Goal: Information Seeking & Learning: Find specific fact

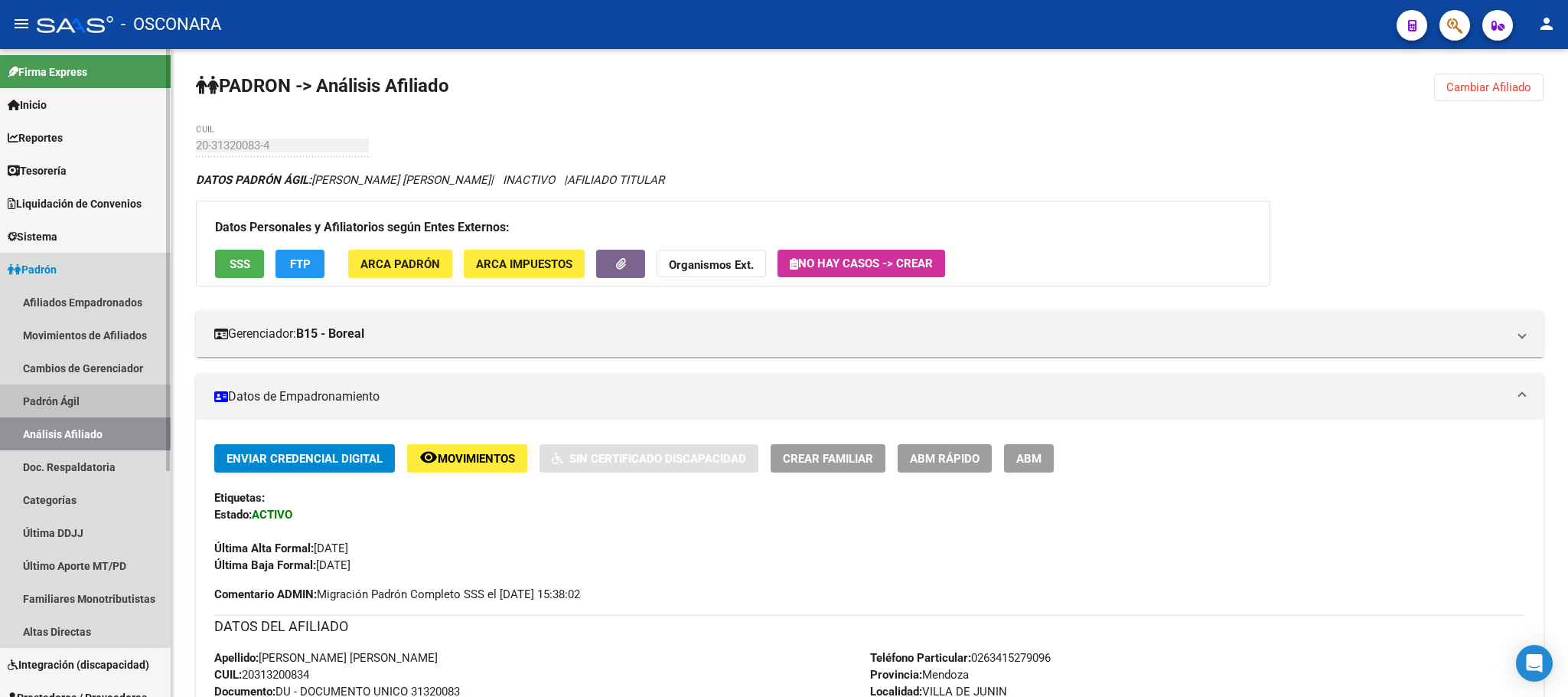
click at [68, 398] on link "Padrón Ágil" at bounding box center [85, 401] width 170 height 33
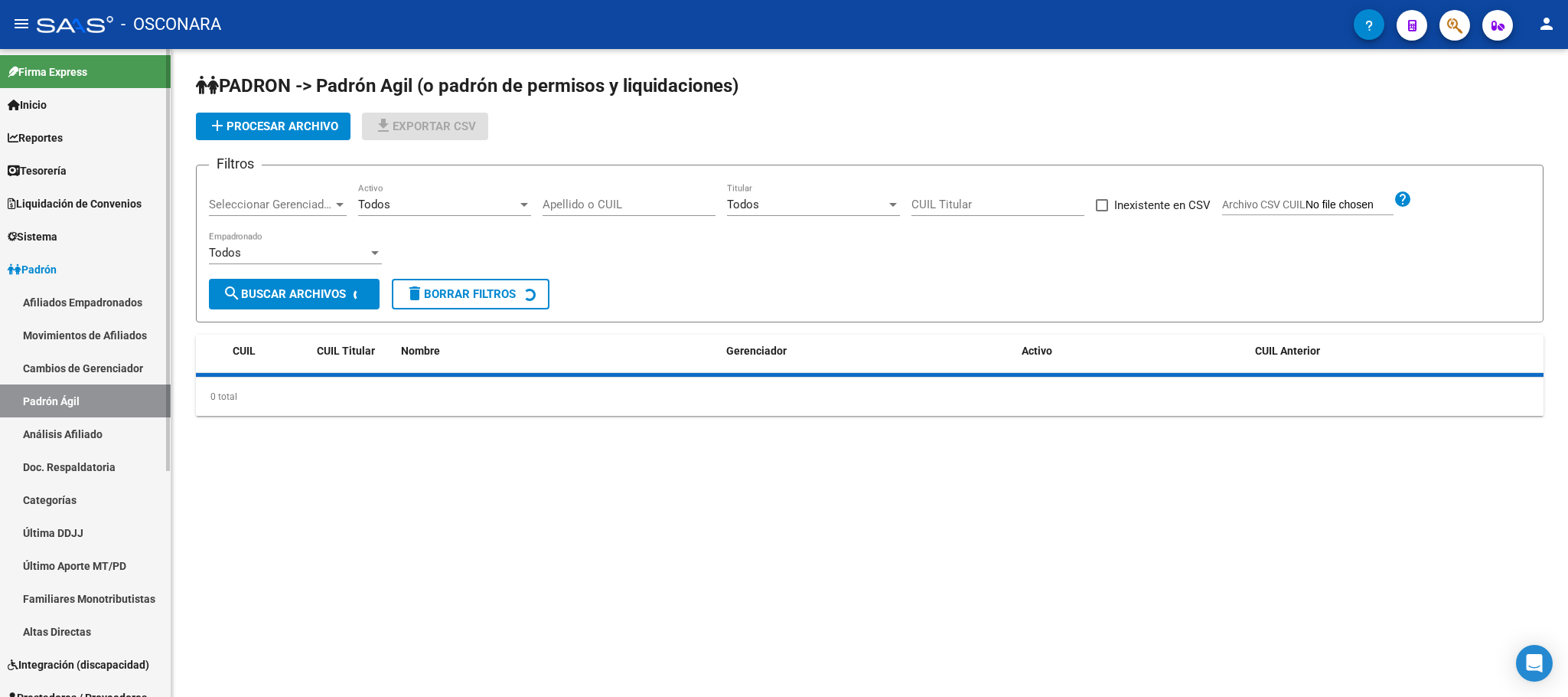
click at [103, 448] on link "Análisis Afiliado" at bounding box center [85, 433] width 170 height 33
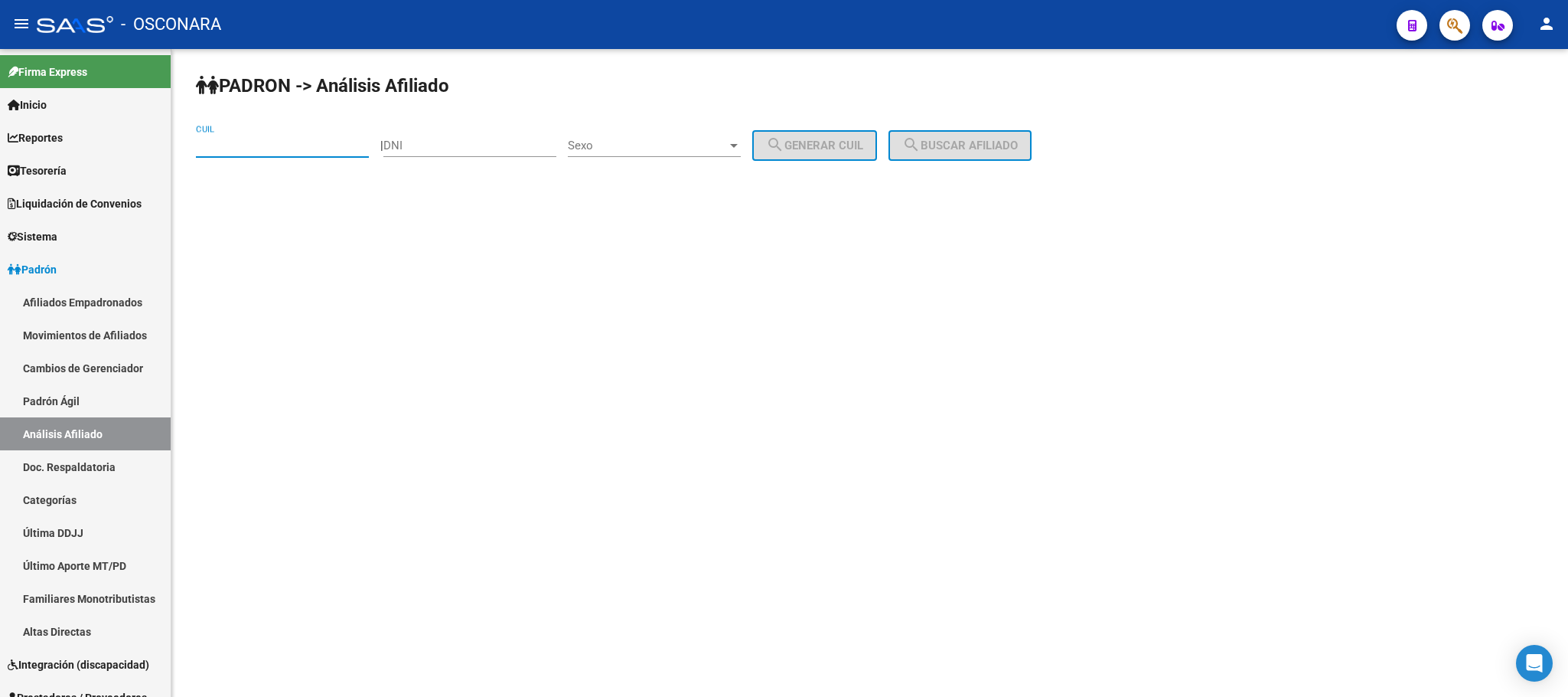
click at [291, 150] on input "CUIL" at bounding box center [282, 146] width 172 height 14
paste input "20-34019411-0"
type input "20-34019411-0"
click at [952, 147] on span "search Buscar afiliado" at bounding box center [959, 146] width 116 height 14
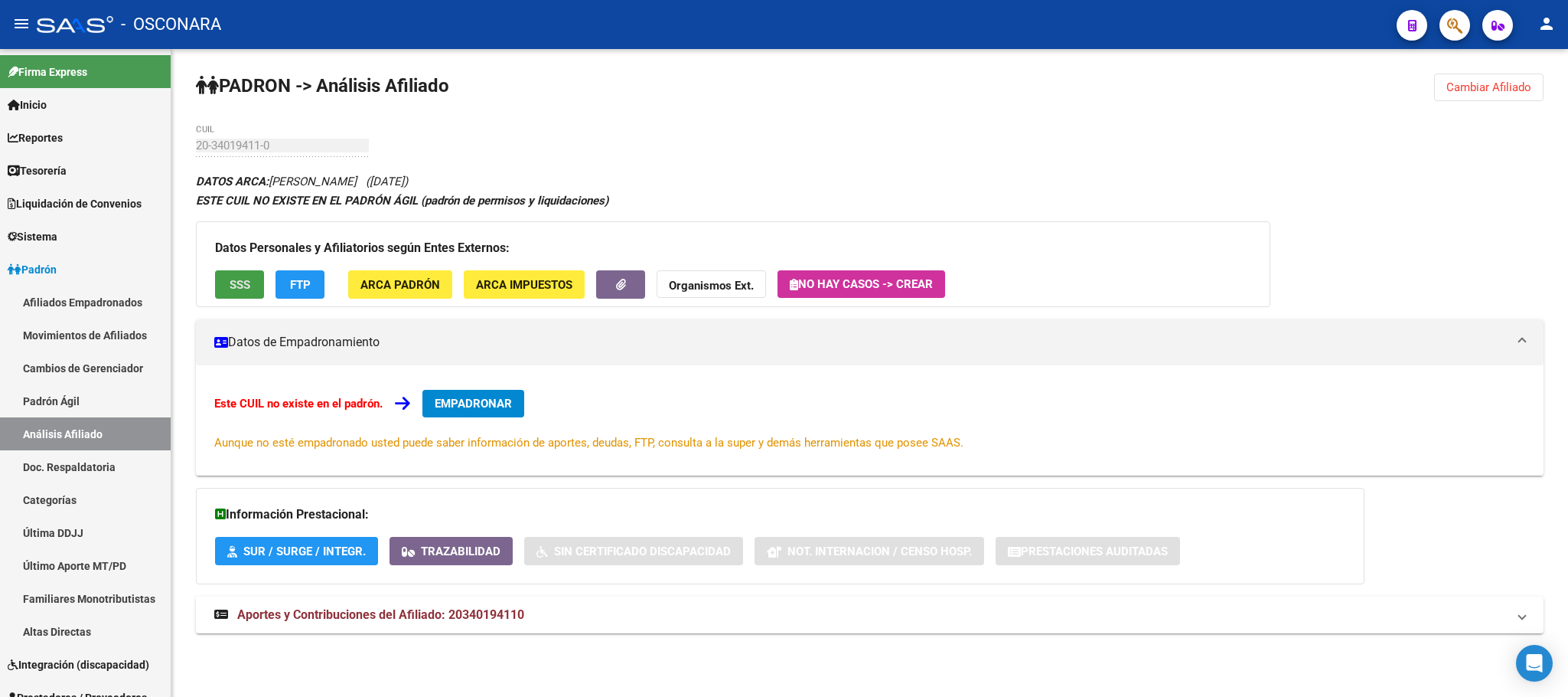
click at [247, 284] on span "SSS" at bounding box center [240, 285] width 21 height 14
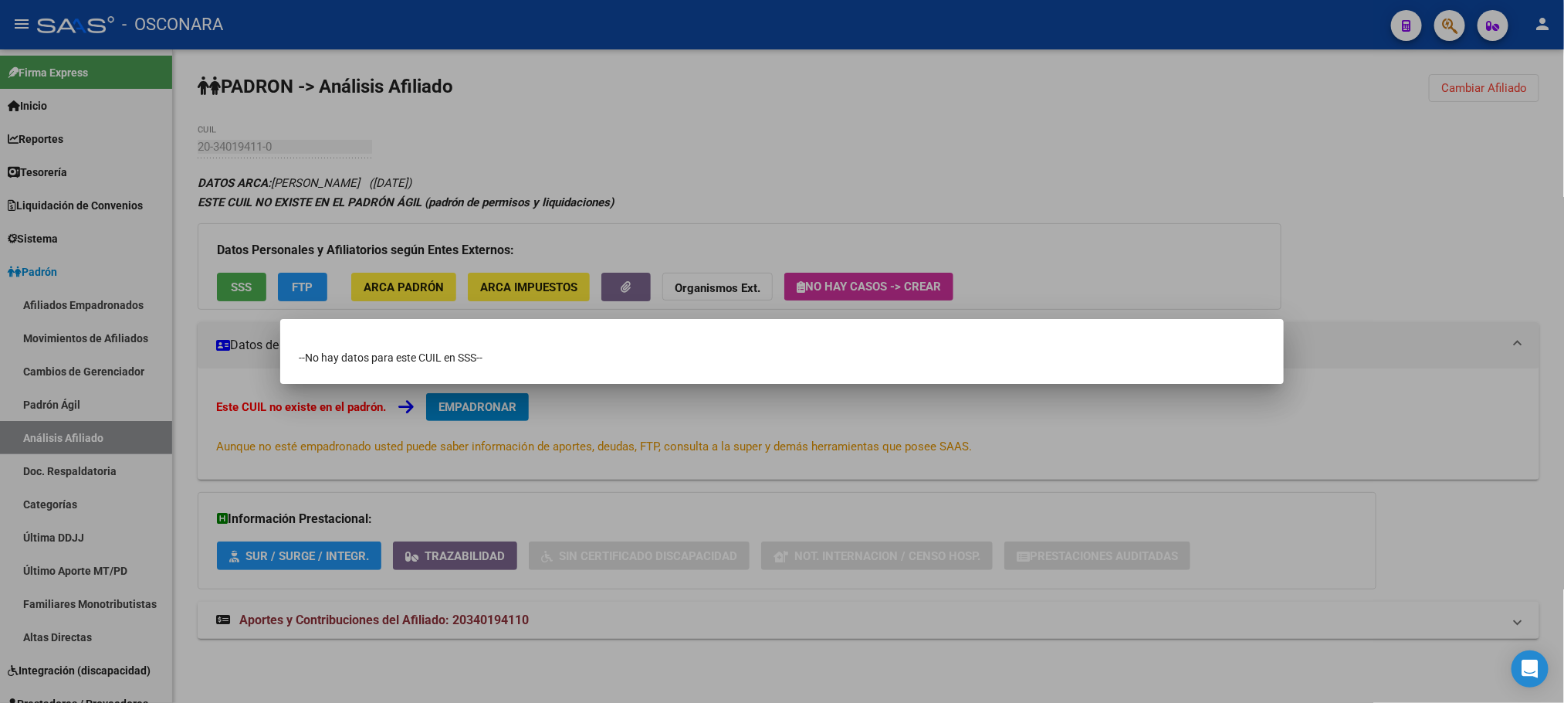
click at [621, 404] on div at bounding box center [782, 351] width 1564 height 703
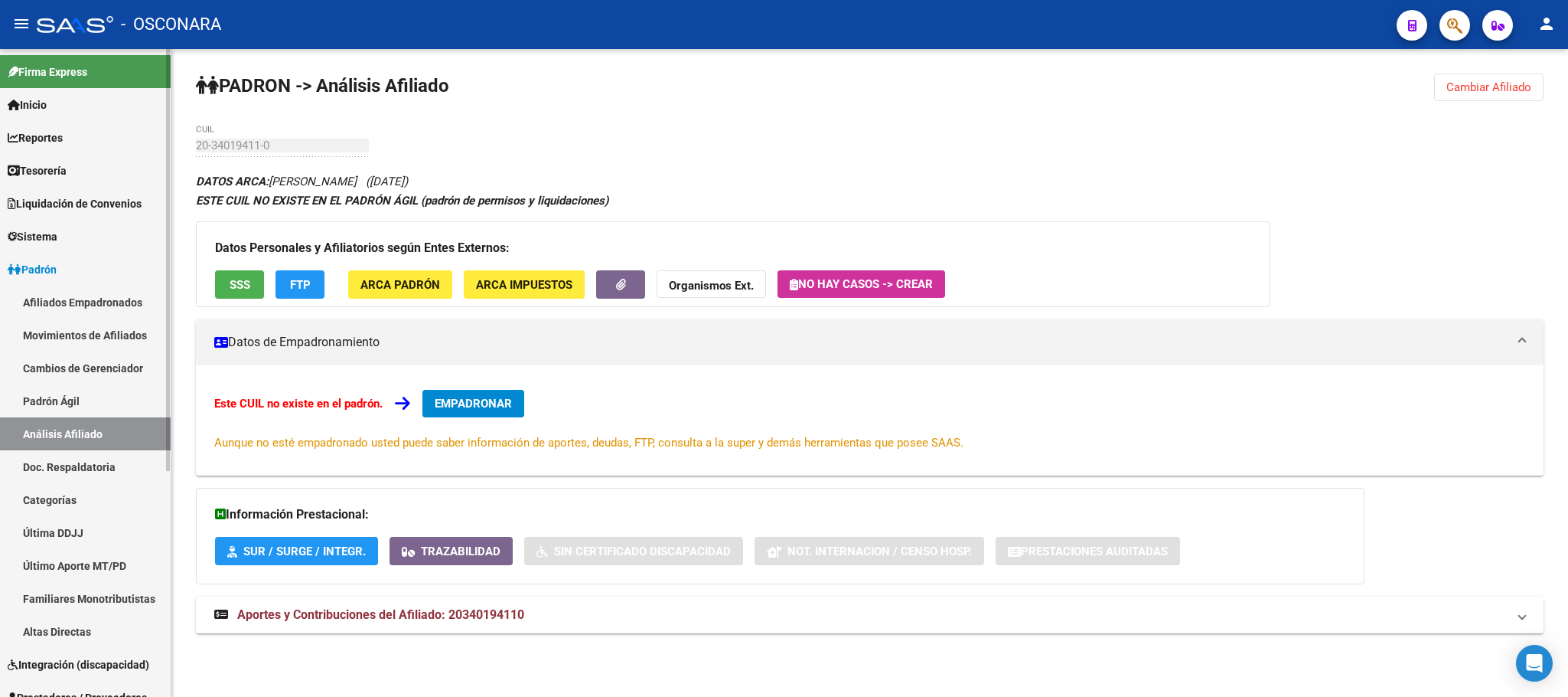
click at [76, 398] on link "Padrón Ágil" at bounding box center [85, 401] width 170 height 33
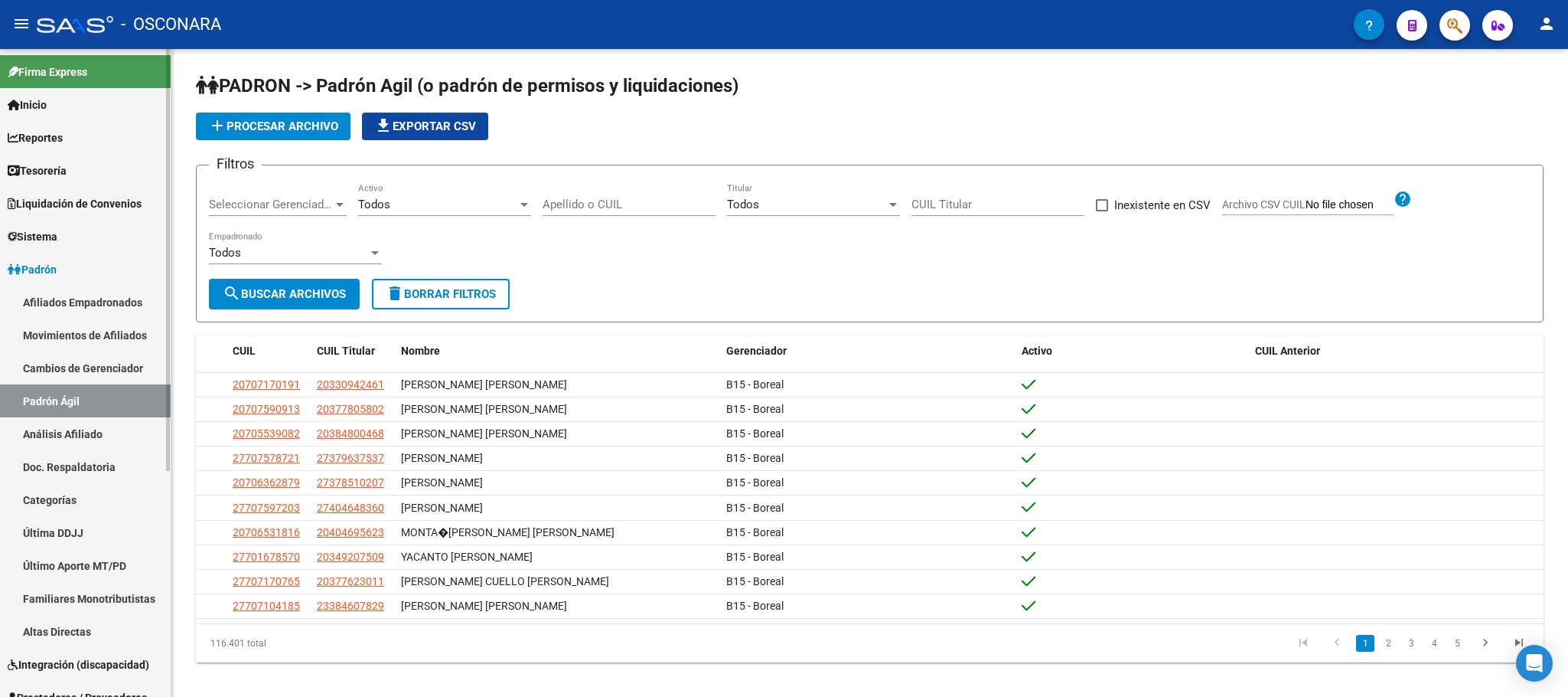
drag, startPoint x: 54, startPoint y: 428, endPoint x: 85, endPoint y: 421, distance: 31.8
click at [54, 429] on link "Análisis Afiliado" at bounding box center [85, 433] width 170 height 33
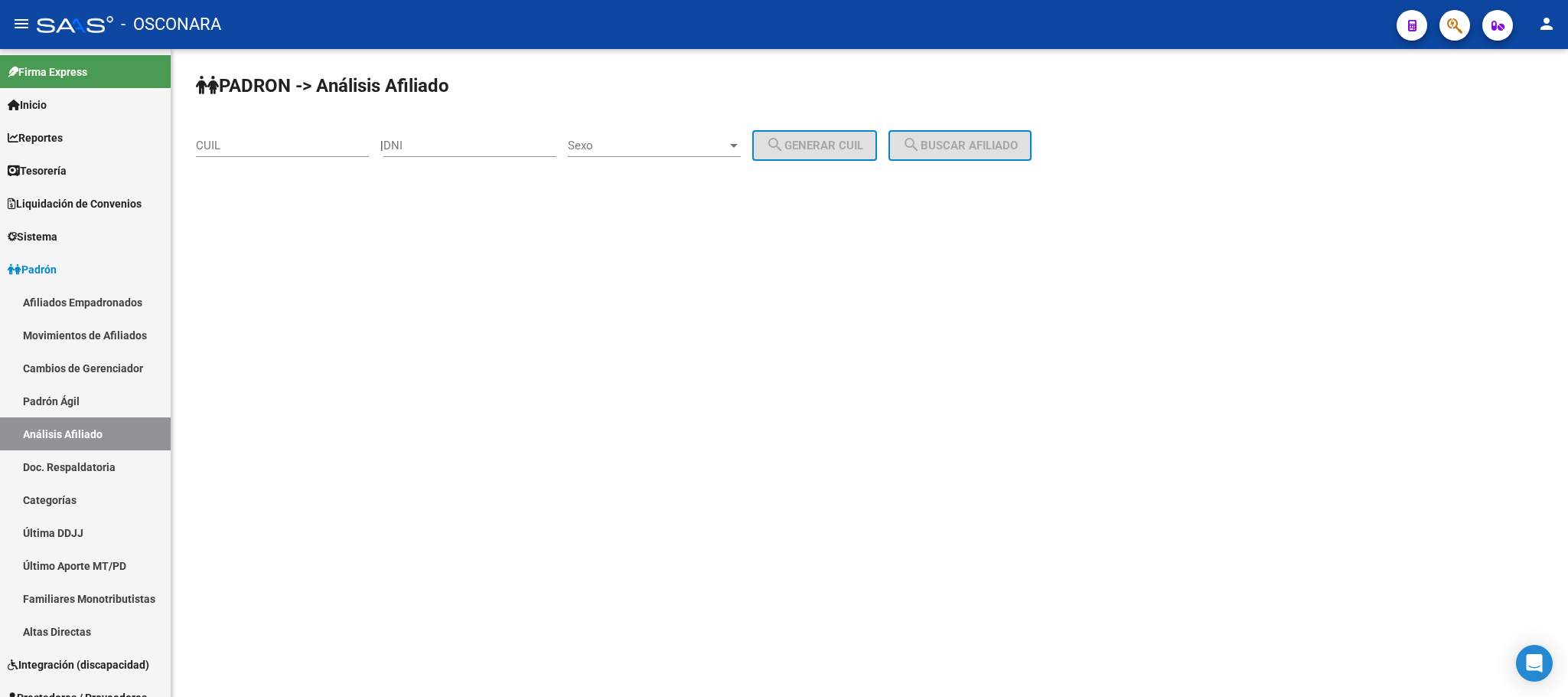
click at [485, 147] on input "DNI" at bounding box center [470, 146] width 172 height 14
type input "34019411"
click at [670, 136] on div "Sexo Sexo" at bounding box center [654, 140] width 172 height 33
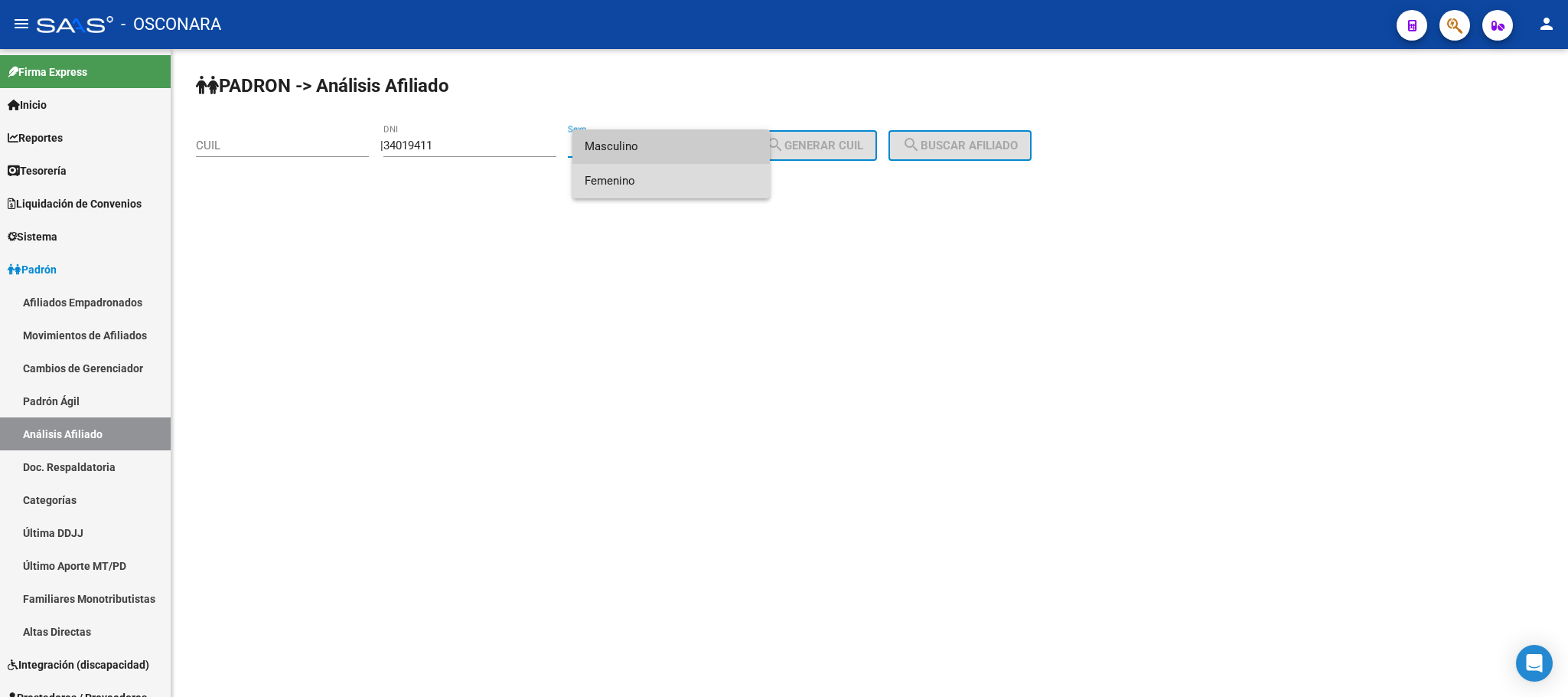
click at [670, 181] on span "Femenino" at bounding box center [671, 180] width 172 height 35
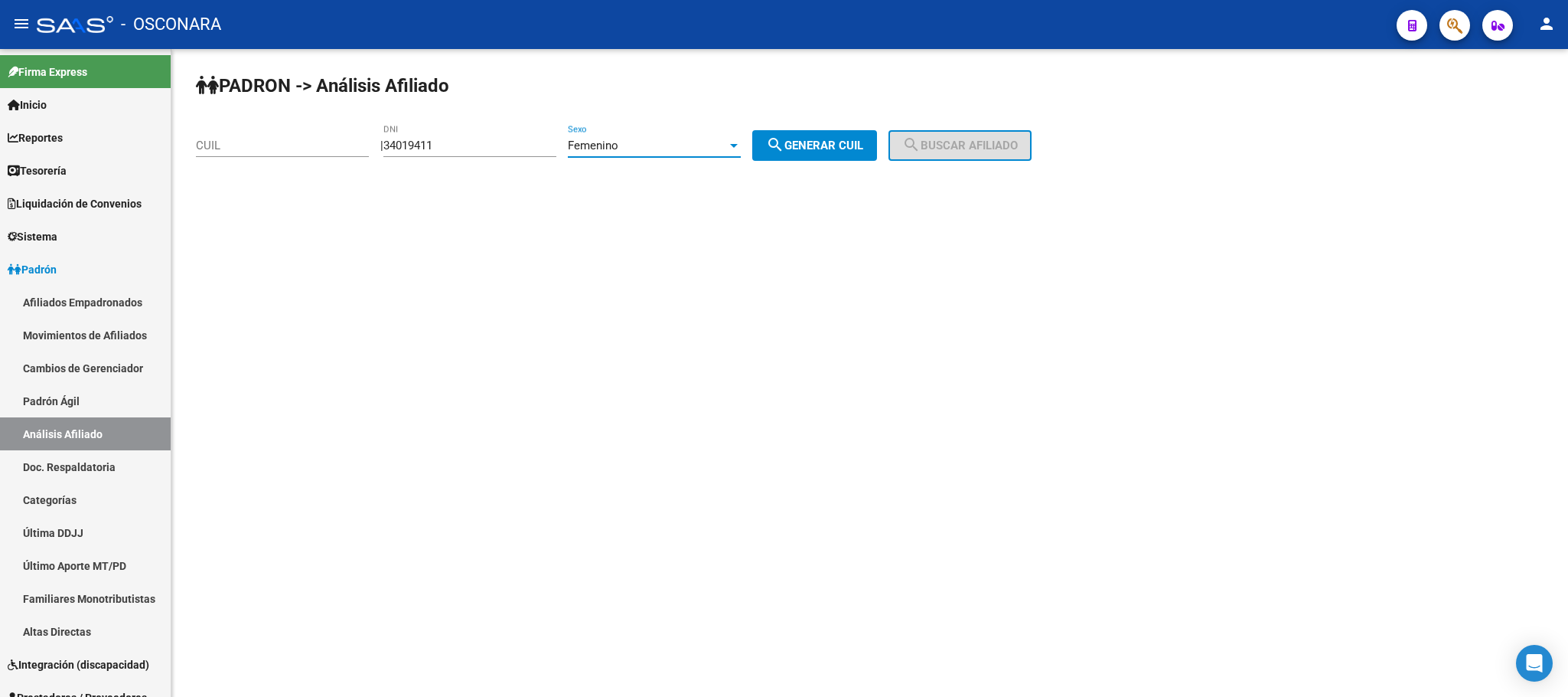
click at [784, 141] on mat-icon "search" at bounding box center [775, 145] width 19 height 19
type input "27-34019411-5"
click at [995, 145] on span "search Buscar afiliado" at bounding box center [959, 146] width 116 height 14
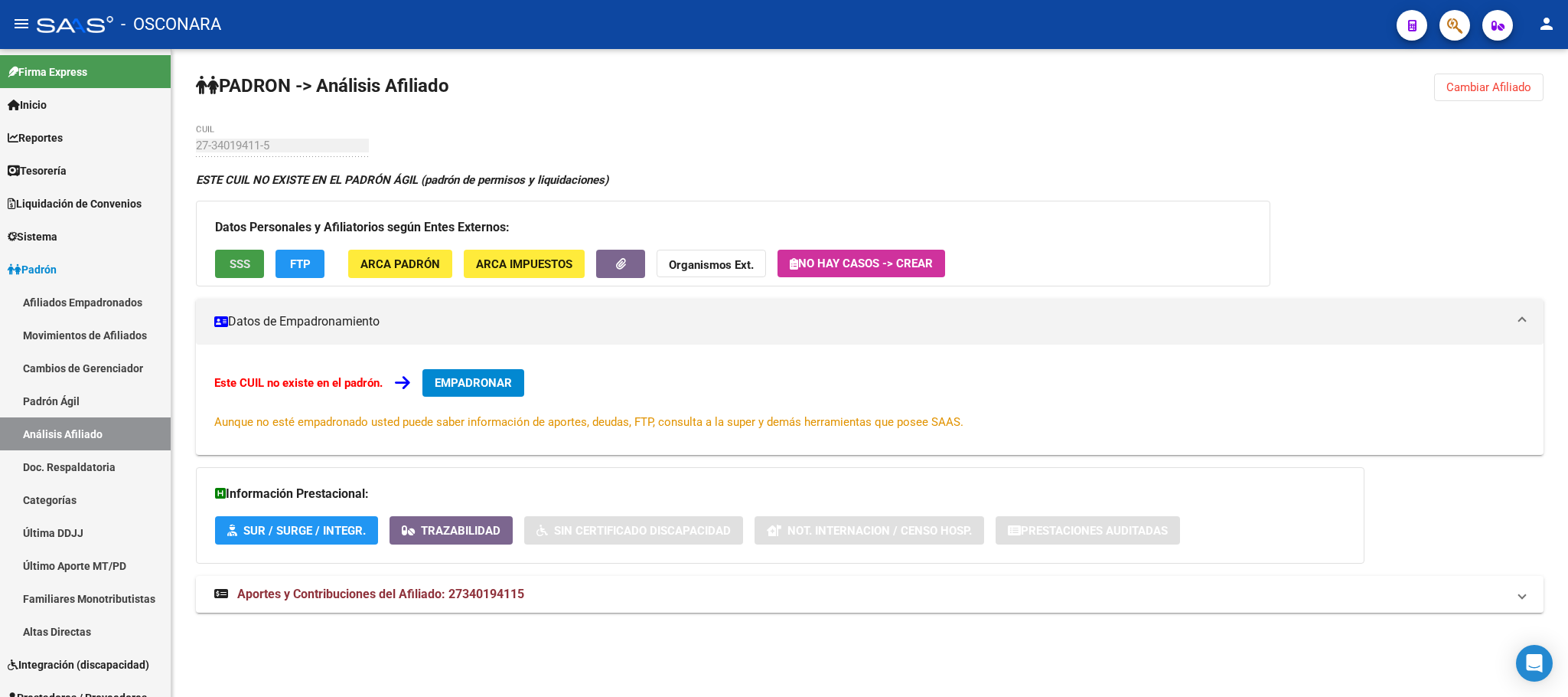
click at [234, 263] on span "SSS" at bounding box center [240, 264] width 21 height 14
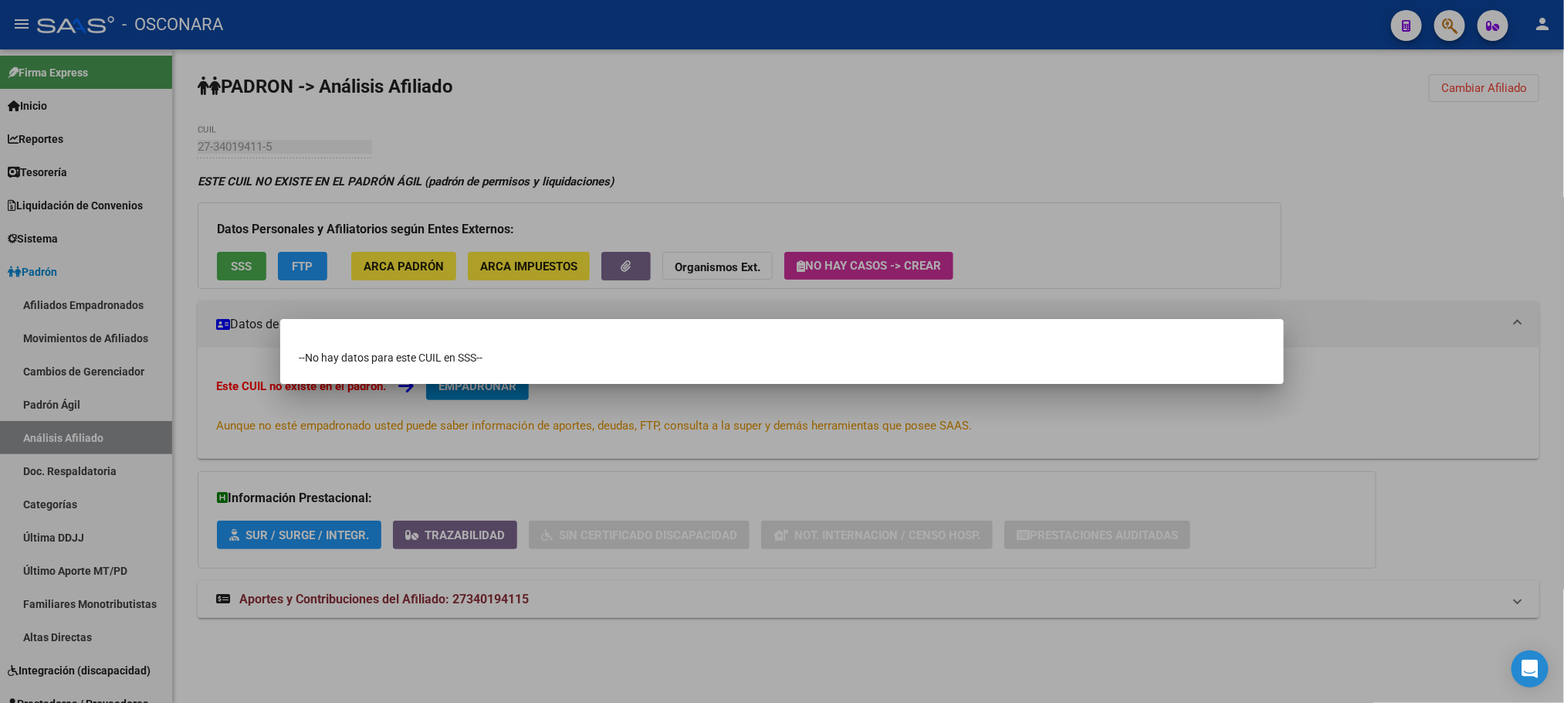
click at [917, 181] on div at bounding box center [782, 351] width 1564 height 703
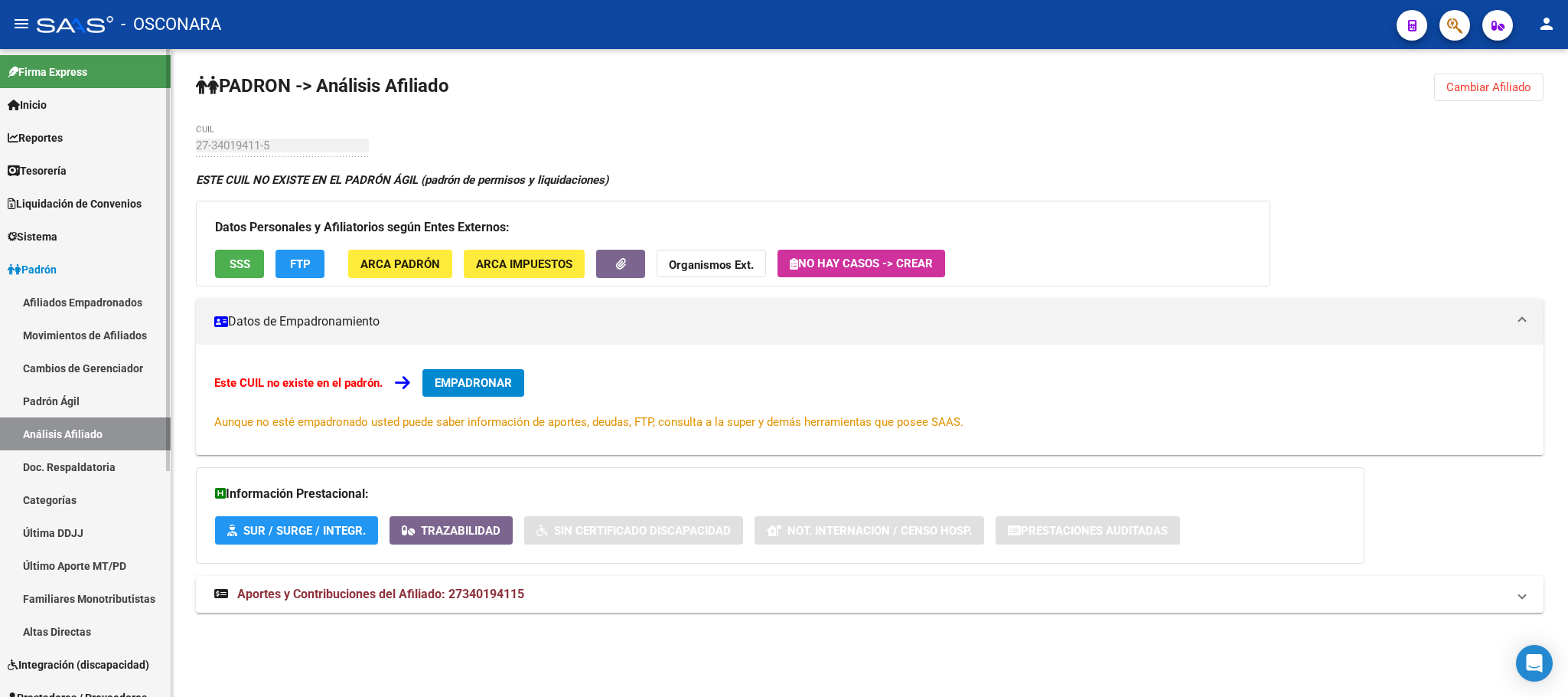
click at [64, 386] on link "Padrón Ágil" at bounding box center [85, 401] width 170 height 33
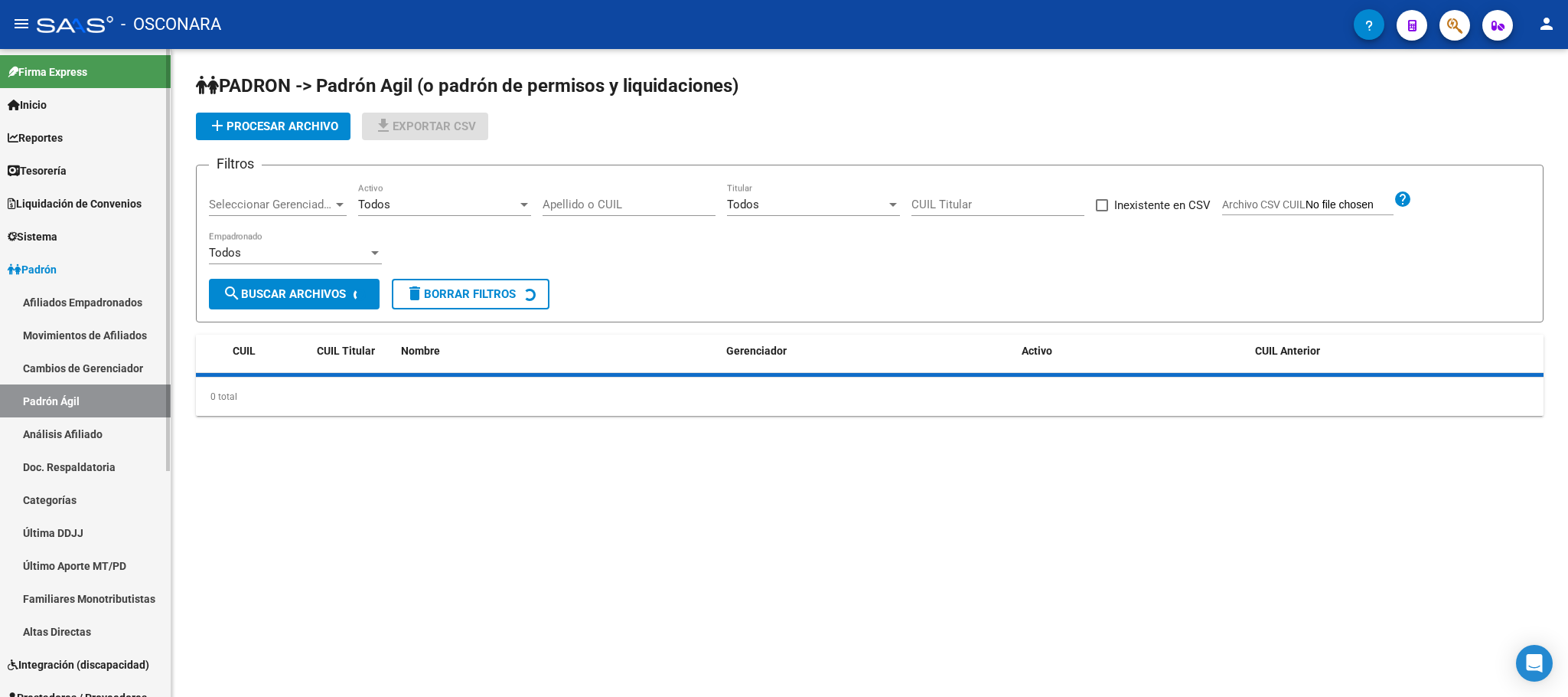
click at [80, 432] on link "Análisis Afiliado" at bounding box center [85, 433] width 170 height 33
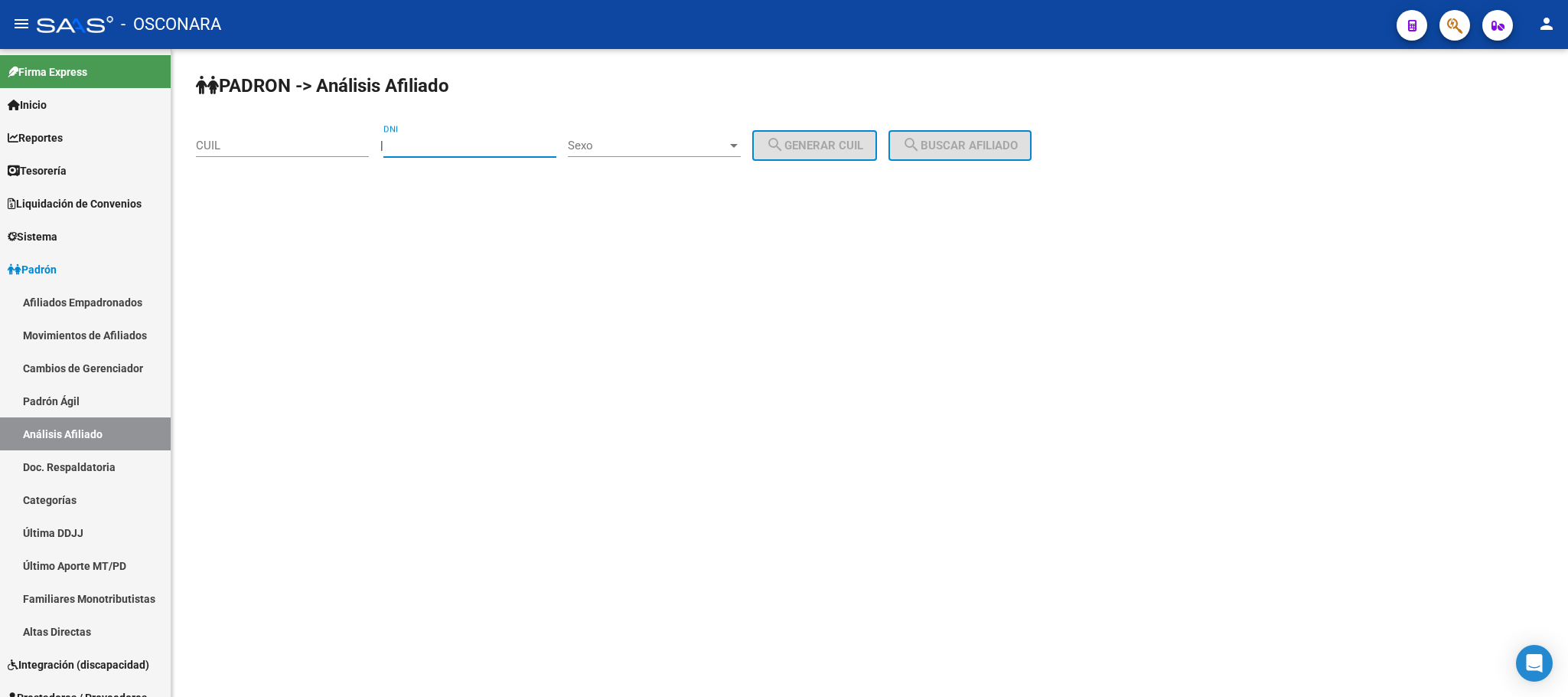
click at [428, 143] on input "DNI" at bounding box center [470, 146] width 172 height 14
click at [427, 143] on input "DNI" at bounding box center [470, 146] width 172 height 14
type input "54493005"
click at [740, 150] on div at bounding box center [733, 146] width 14 height 12
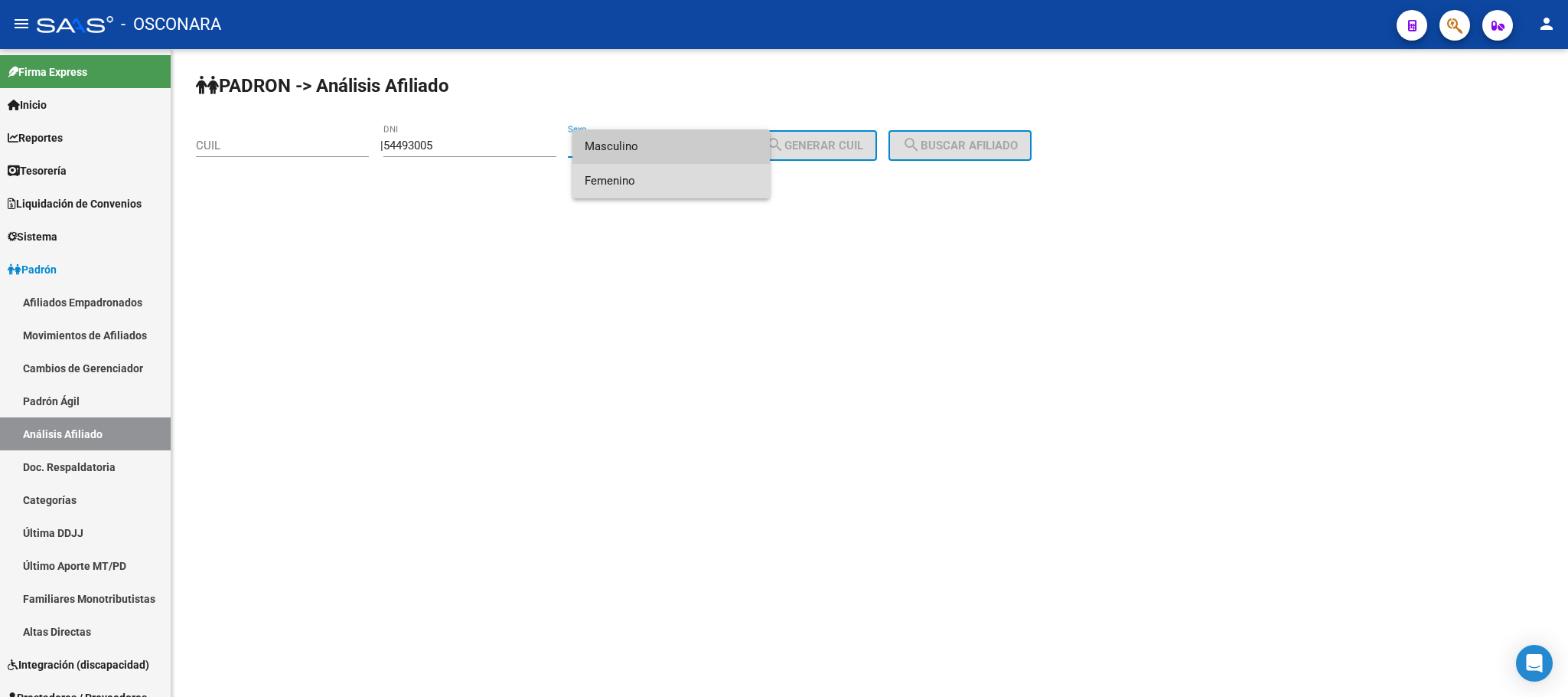
drag, startPoint x: 699, startPoint y: 174, endPoint x: 813, endPoint y: 153, distance: 115.9
click at [700, 177] on span "Femenino" at bounding box center [671, 180] width 172 height 35
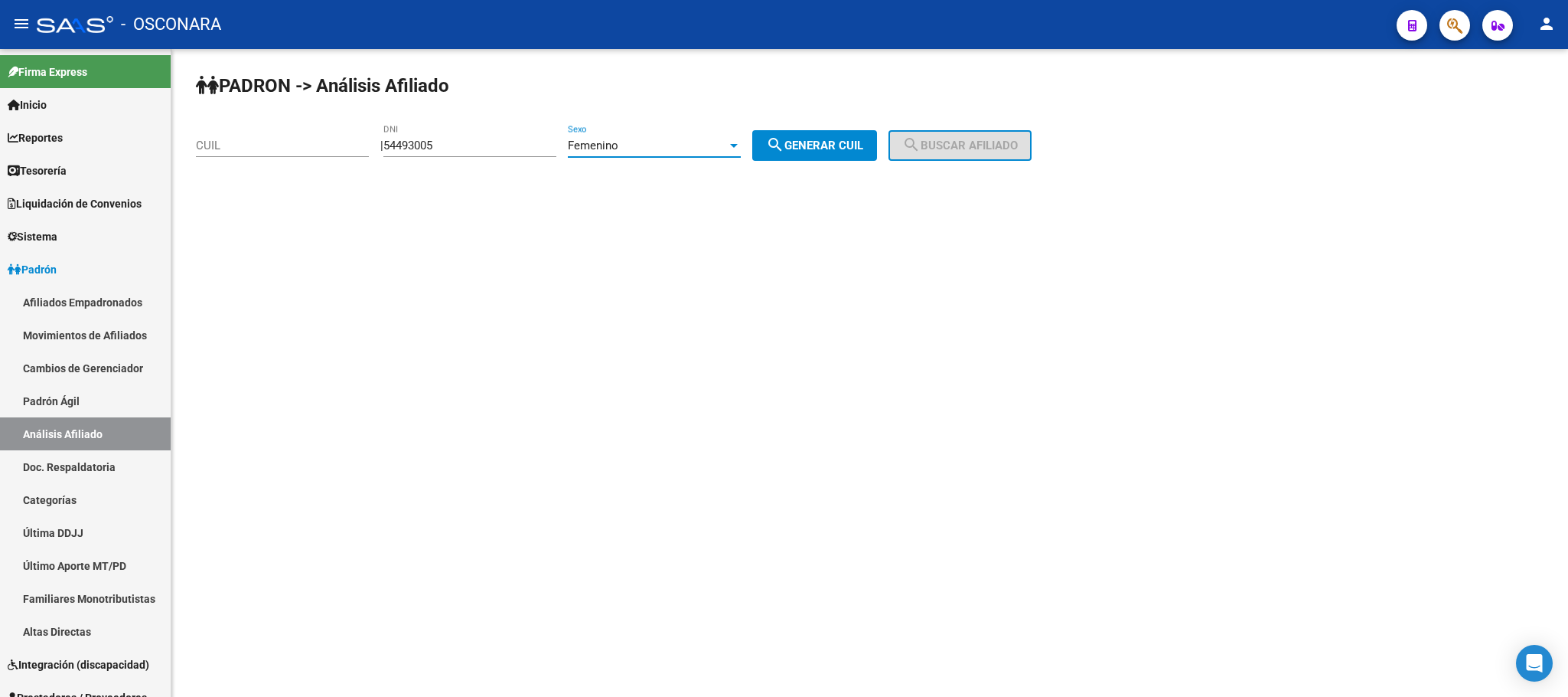
click at [825, 134] on button "search Generar CUIL" at bounding box center [815, 145] width 125 height 31
type input "27-54493005-8"
drag, startPoint x: 978, startPoint y: 136, endPoint x: 974, endPoint y: 159, distance: 23.3
click at [980, 136] on button "search Buscar afiliado" at bounding box center [959, 145] width 143 height 31
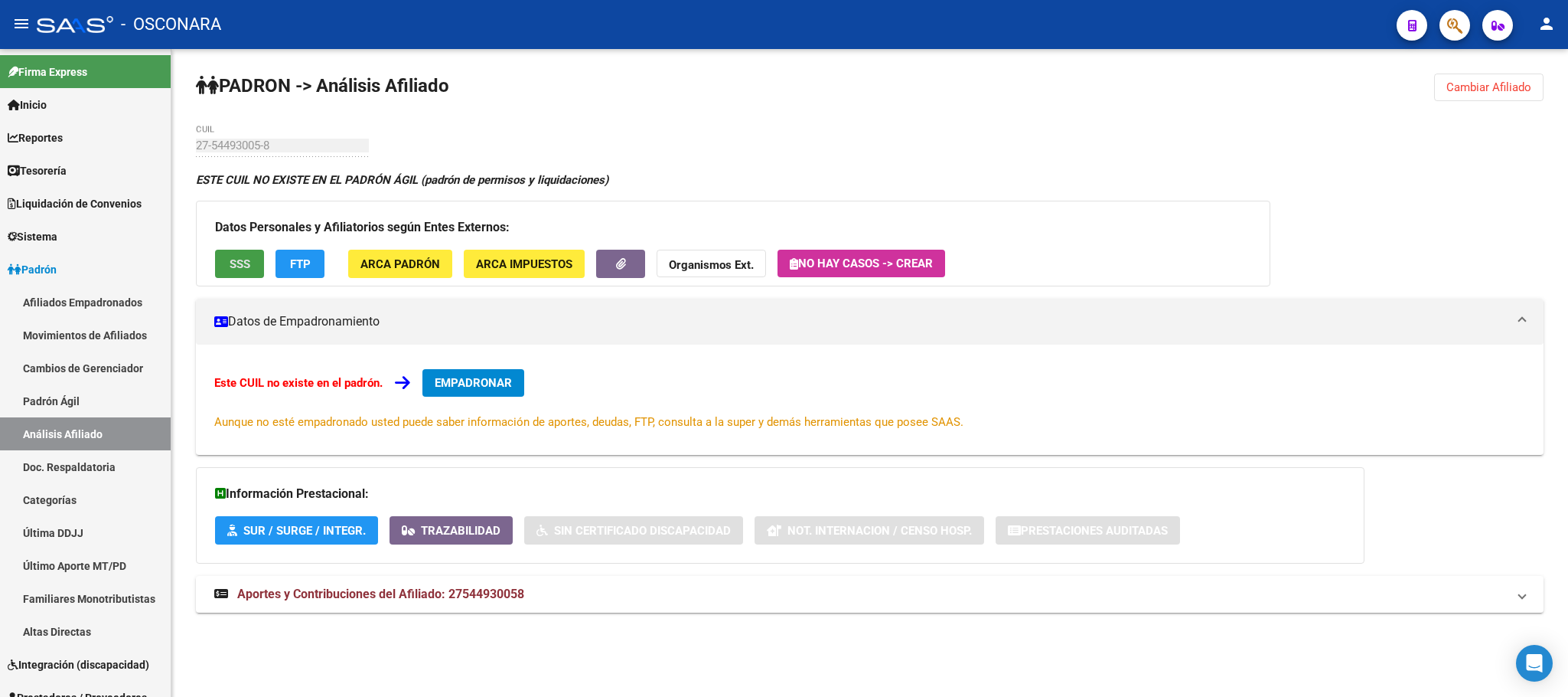
click at [237, 271] on span "SSS" at bounding box center [240, 264] width 21 height 14
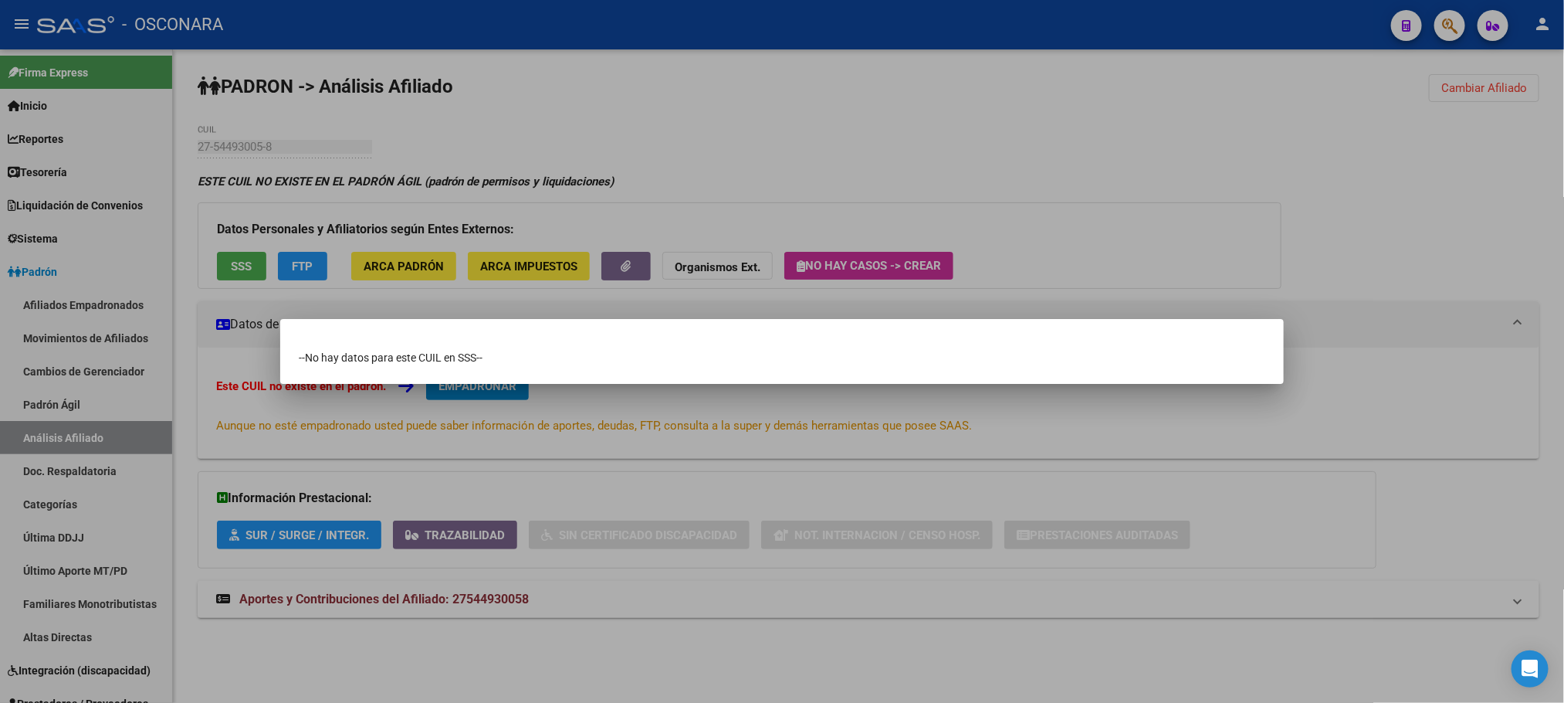
click at [420, 411] on div at bounding box center [782, 351] width 1564 height 703
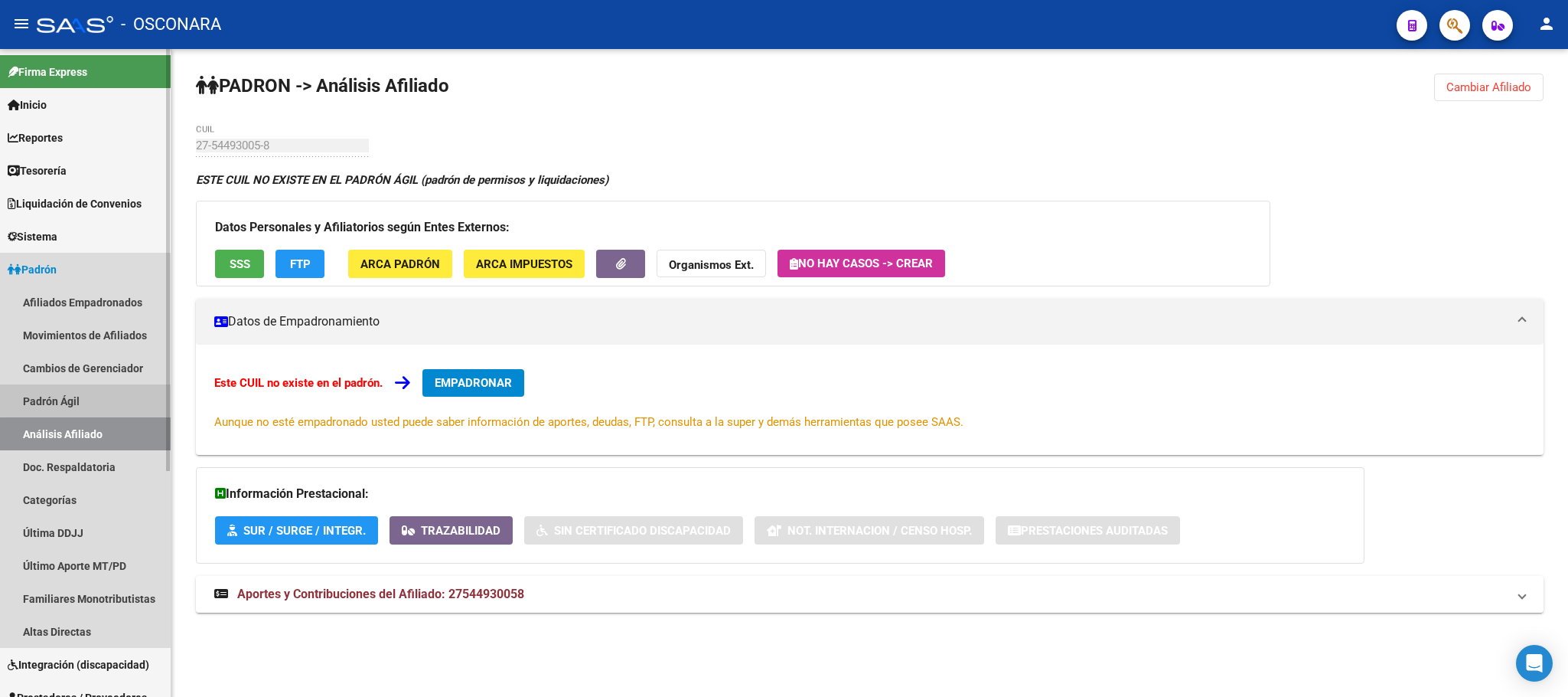
click at [99, 388] on link "Padrón Ágil" at bounding box center [85, 401] width 170 height 33
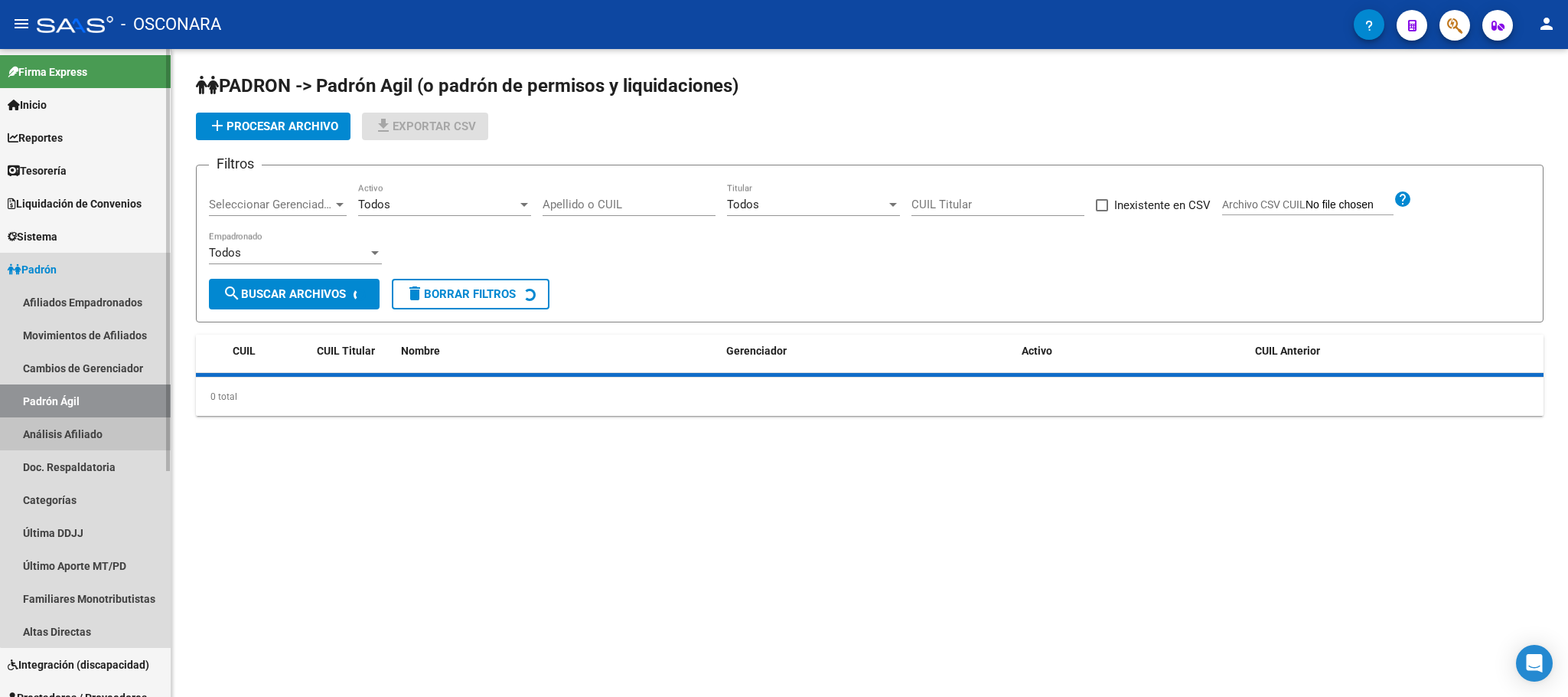
click at [113, 424] on link "Análisis Afiliado" at bounding box center [85, 433] width 170 height 33
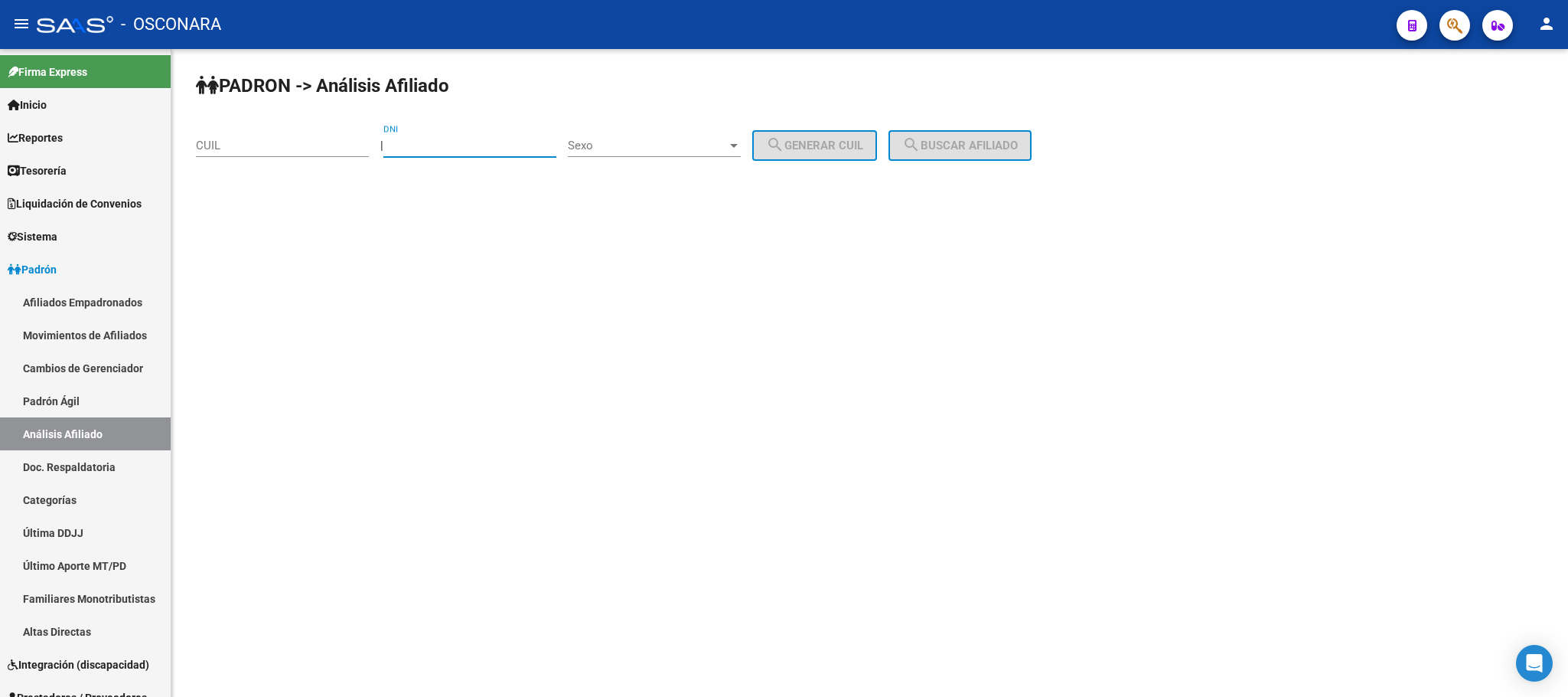
click at [428, 147] on input "DNI" at bounding box center [470, 146] width 172 height 14
type input "36181679"
click at [708, 150] on span "Sexo" at bounding box center [647, 146] width 160 height 14
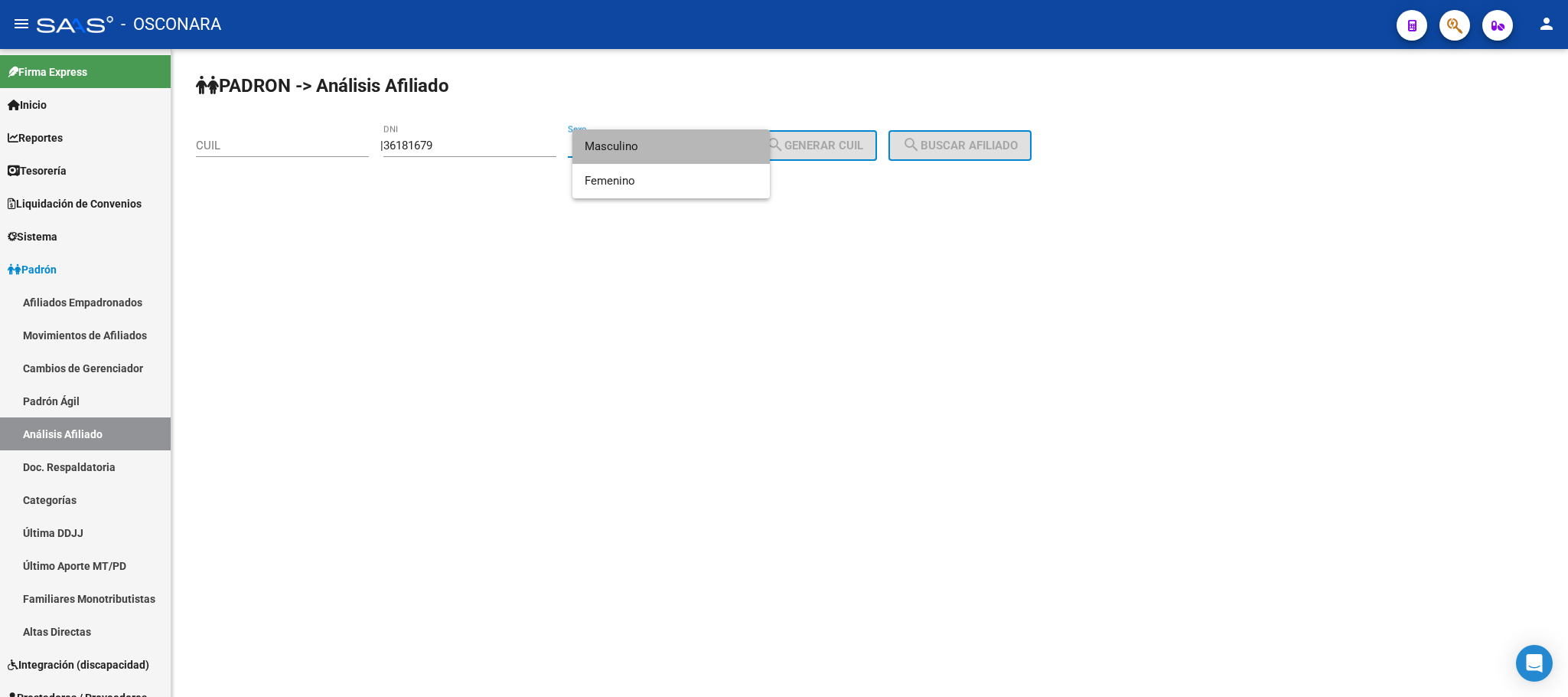
click at [633, 145] on span "Masculino" at bounding box center [671, 146] width 172 height 35
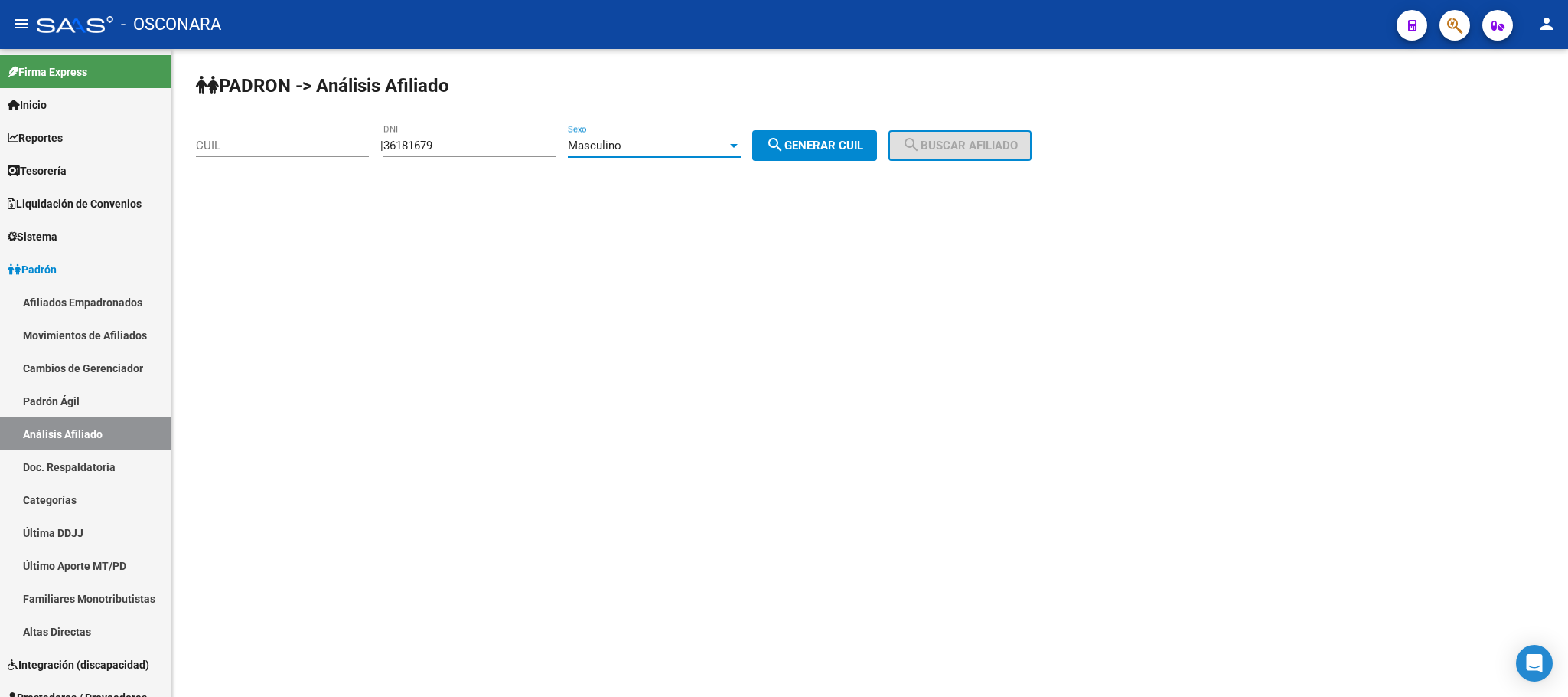
click at [820, 152] on span "search Generar CUIL" at bounding box center [815, 146] width 97 height 14
type input "20-36181679-0"
click at [949, 129] on div "PADRON -> Análisis Afiliado 20-36181679-0 CUIL | 36181679 DNI Masculino Sexo se…" at bounding box center [869, 129] width 1397 height 161
click at [838, 134] on button "search Generar CUIL" at bounding box center [815, 145] width 125 height 31
click at [997, 143] on span "search Buscar afiliado" at bounding box center [959, 146] width 116 height 14
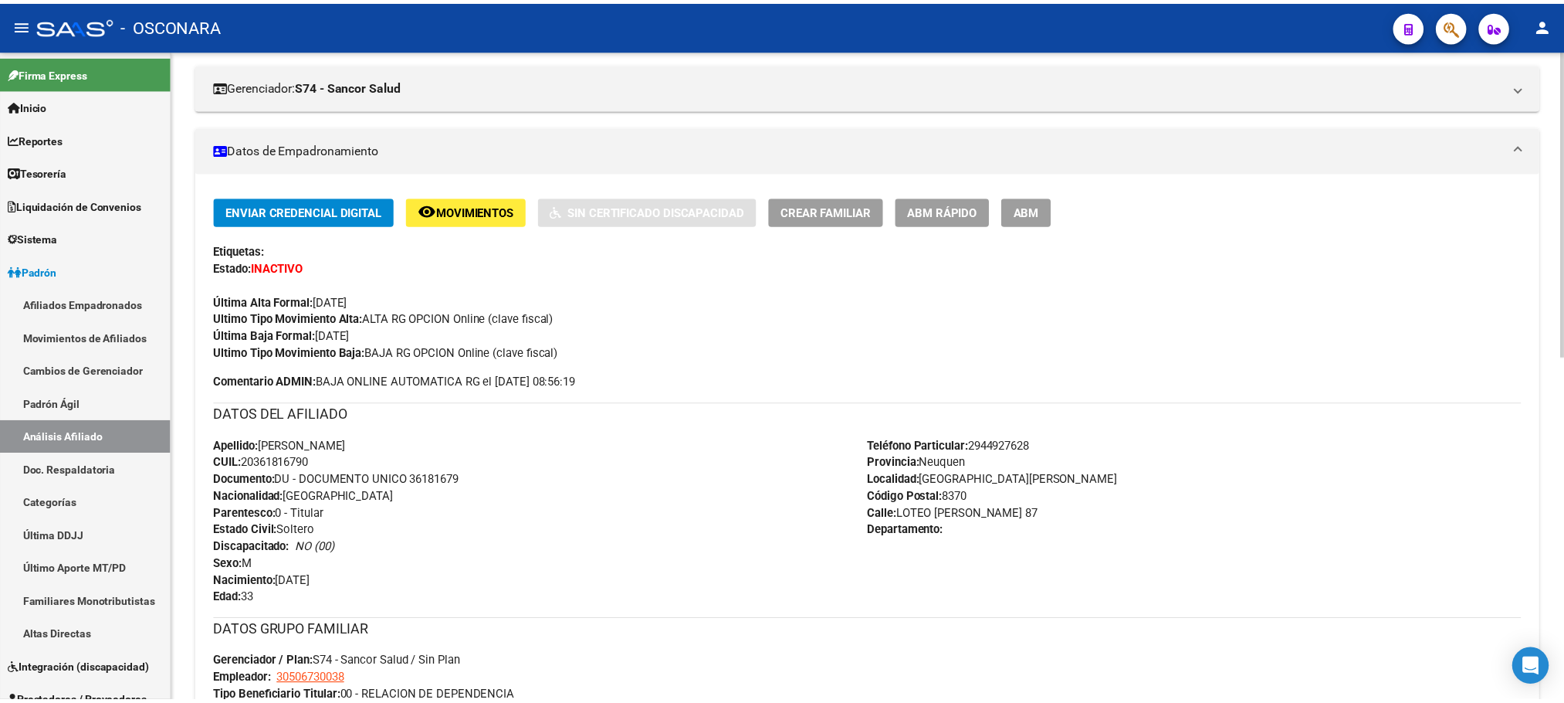
scroll to position [154, 0]
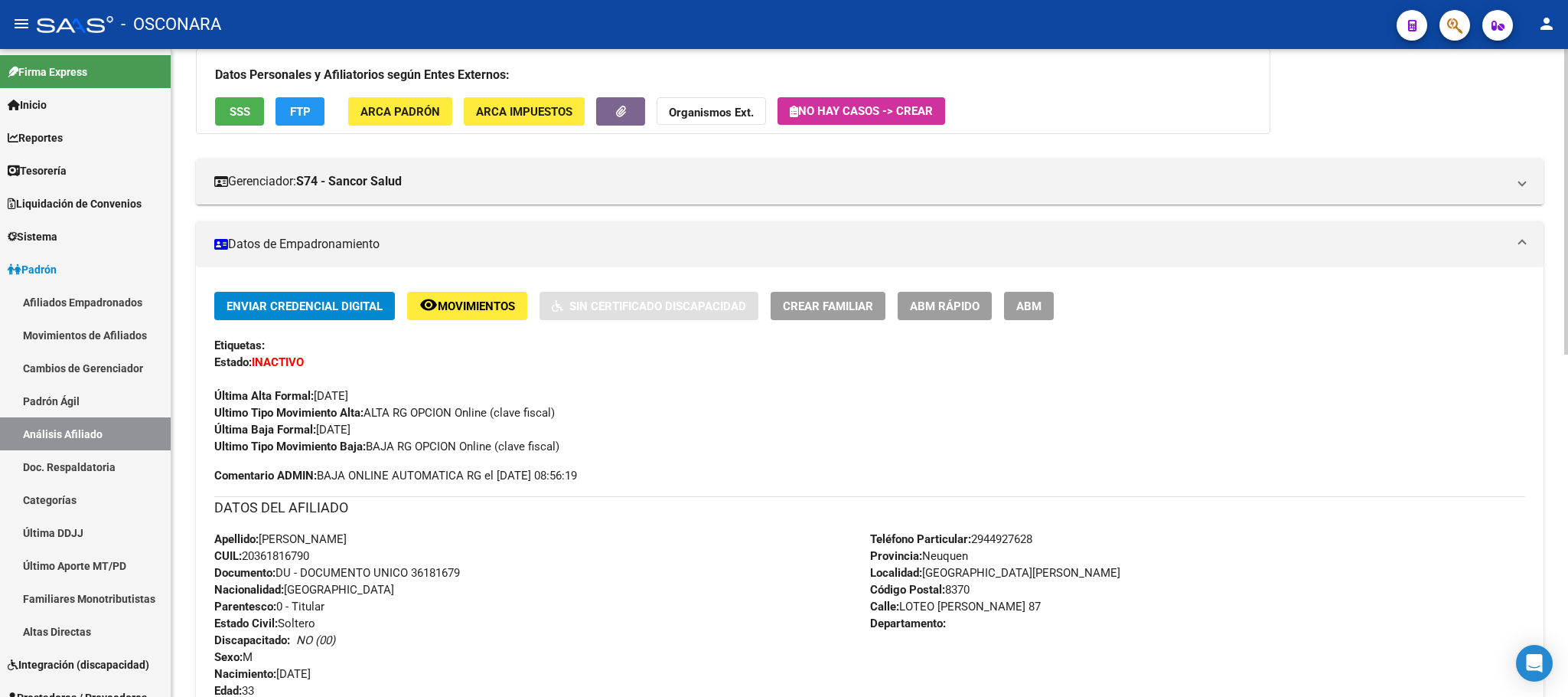
click at [249, 122] on button "SSS" at bounding box center [239, 111] width 49 height 29
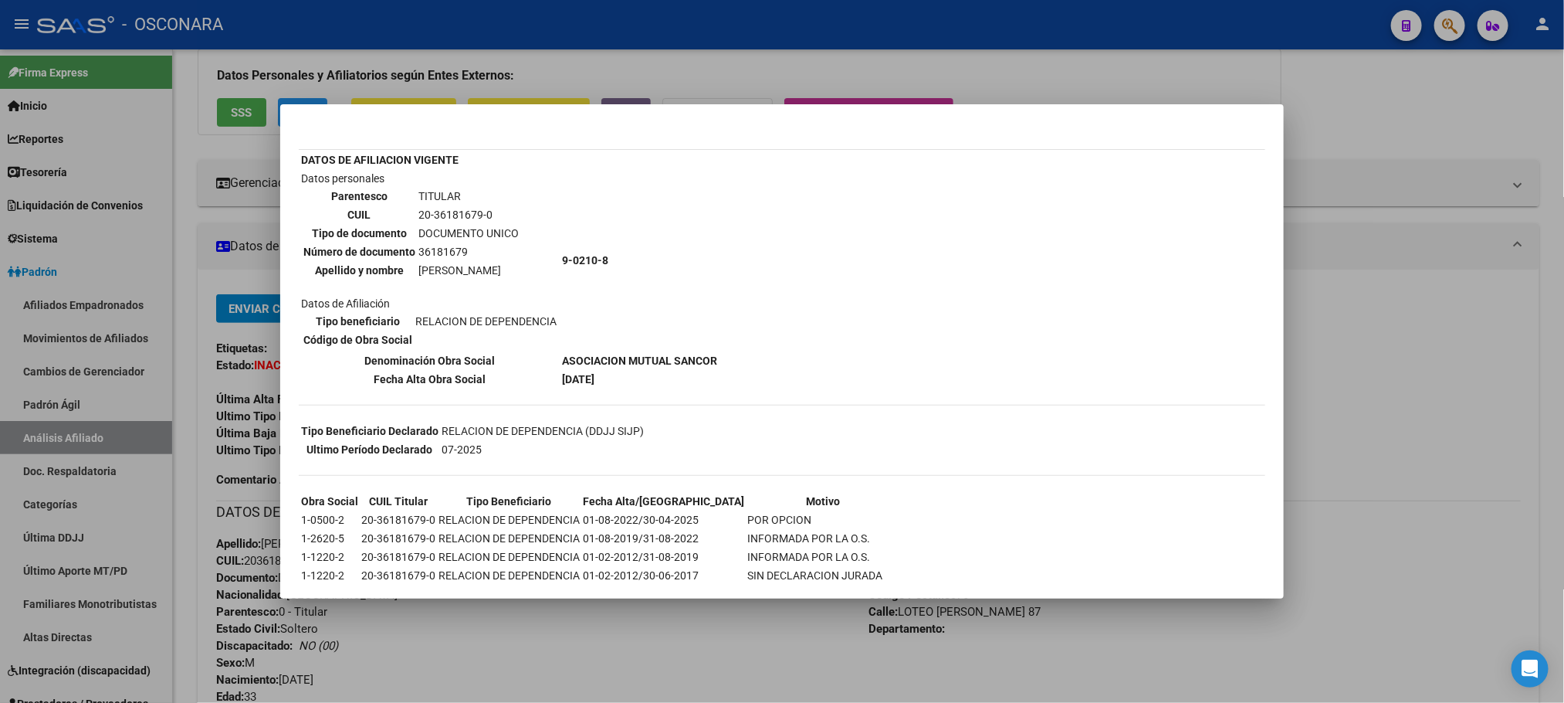
scroll to position [116, 0]
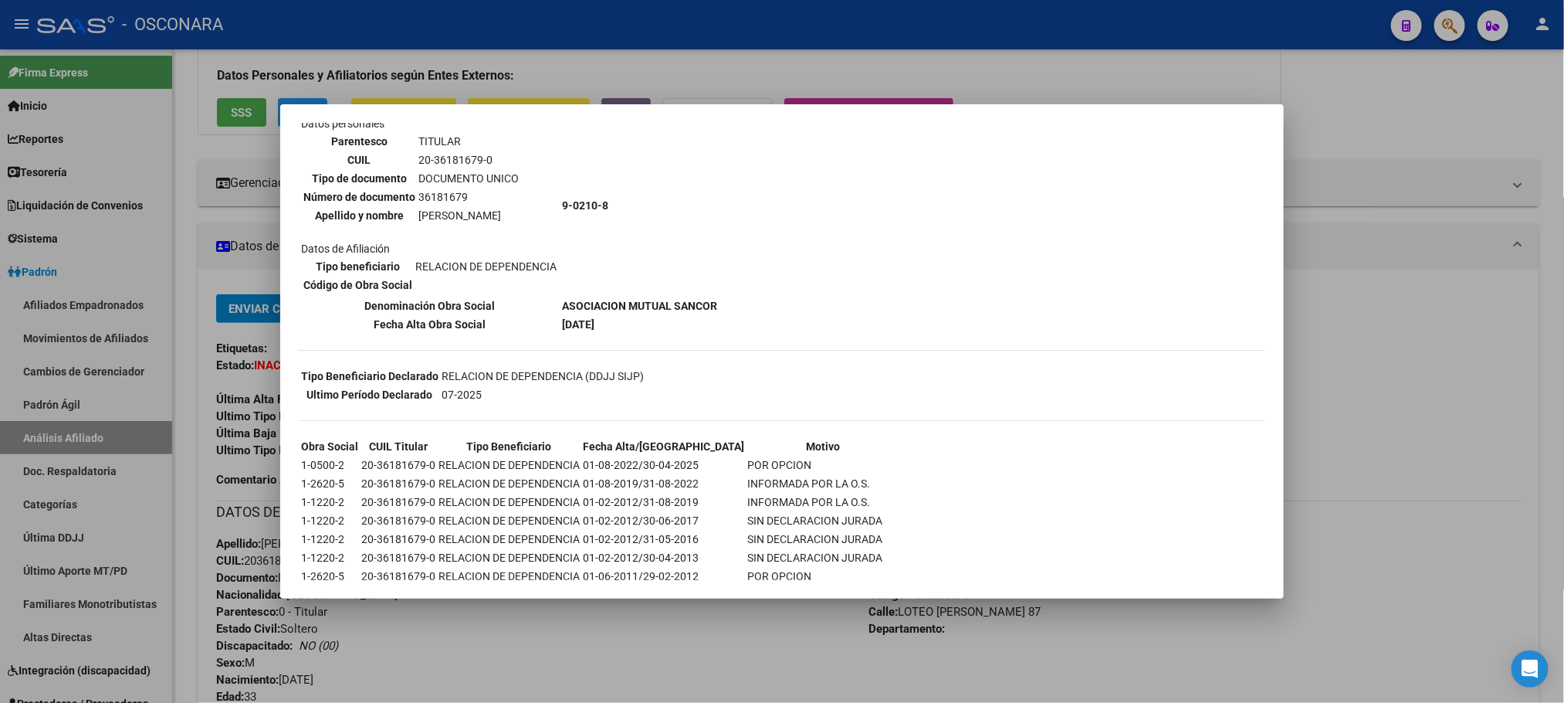
click at [679, 459] on td "01-08-2022/30-04-2025" at bounding box center [663, 464] width 163 height 17
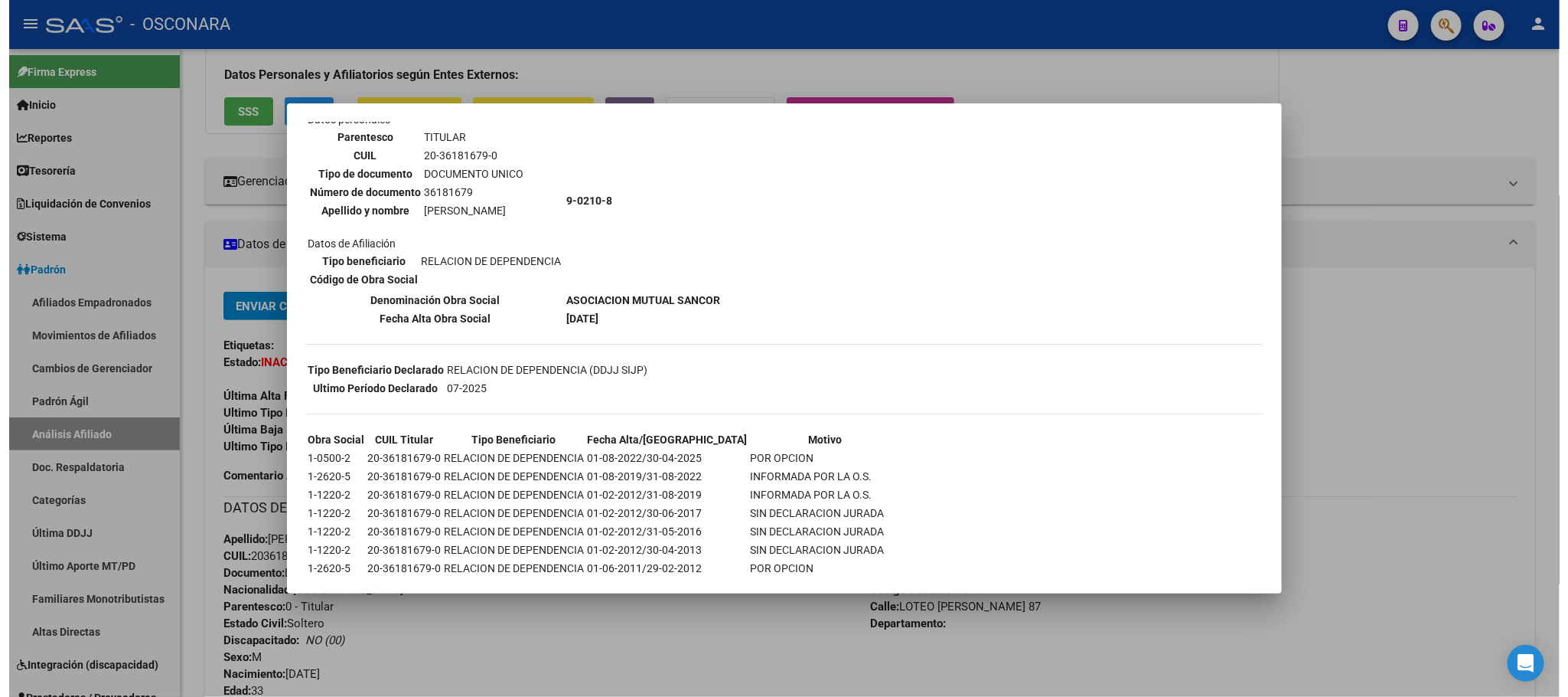
scroll to position [177, 0]
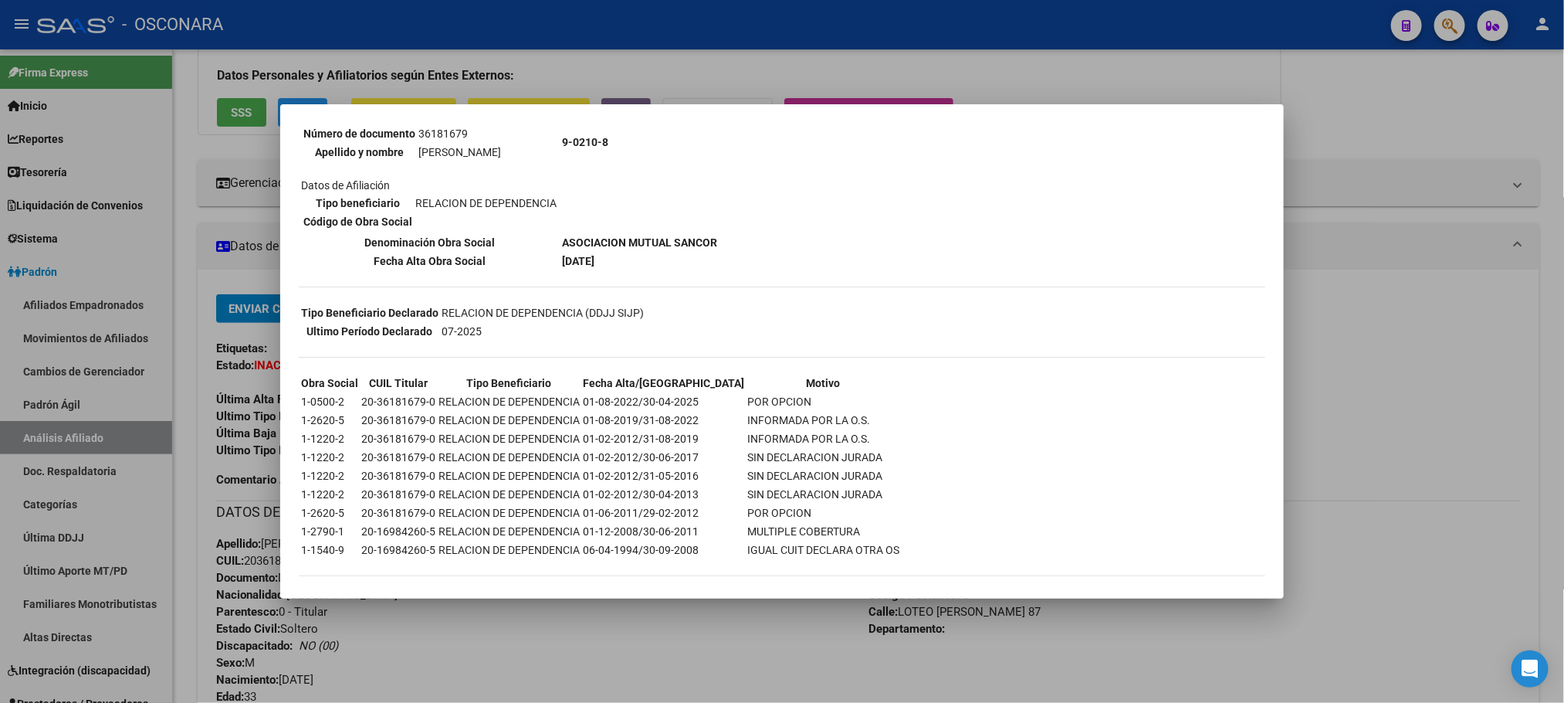
click at [603, 618] on div at bounding box center [782, 351] width 1564 height 703
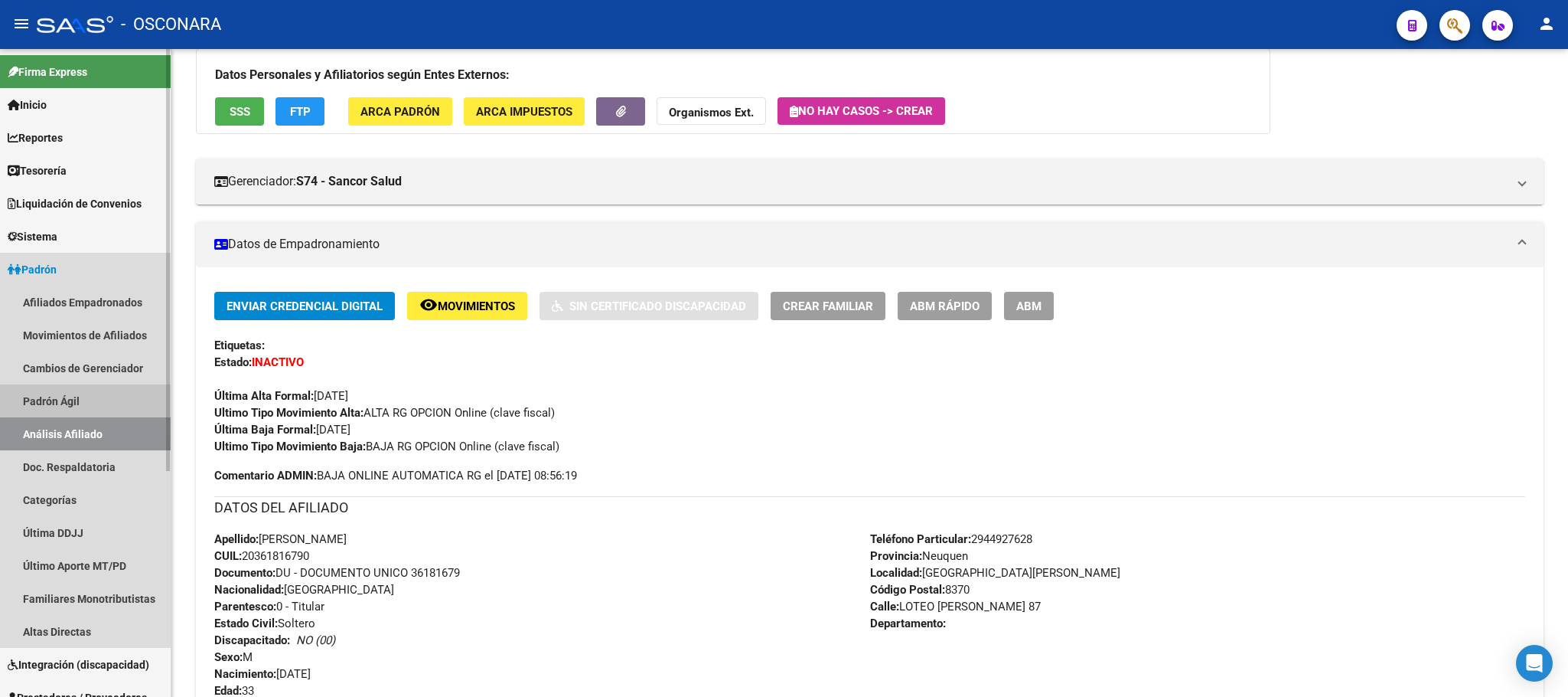
click at [90, 396] on link "Padrón Ágil" at bounding box center [85, 401] width 170 height 33
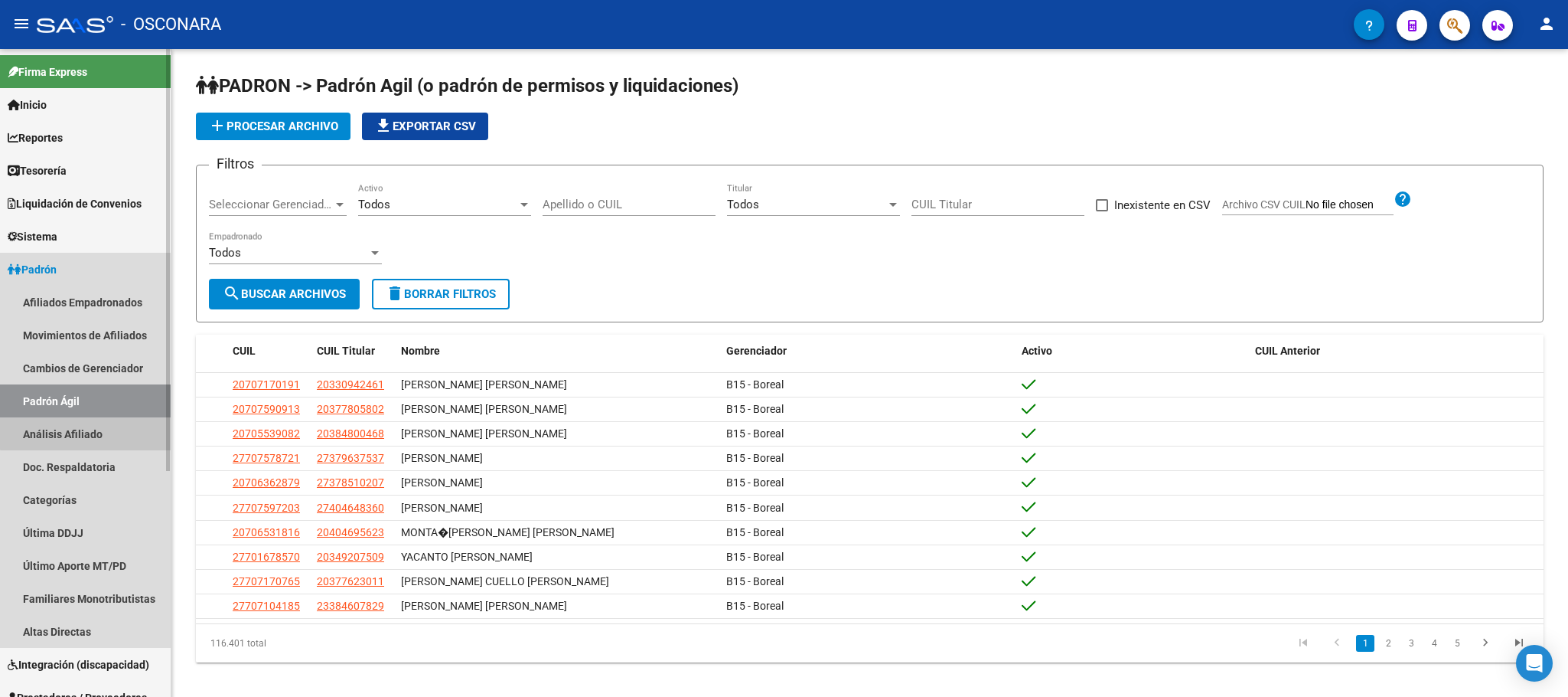
click at [99, 427] on link "Análisis Afiliado" at bounding box center [85, 433] width 170 height 33
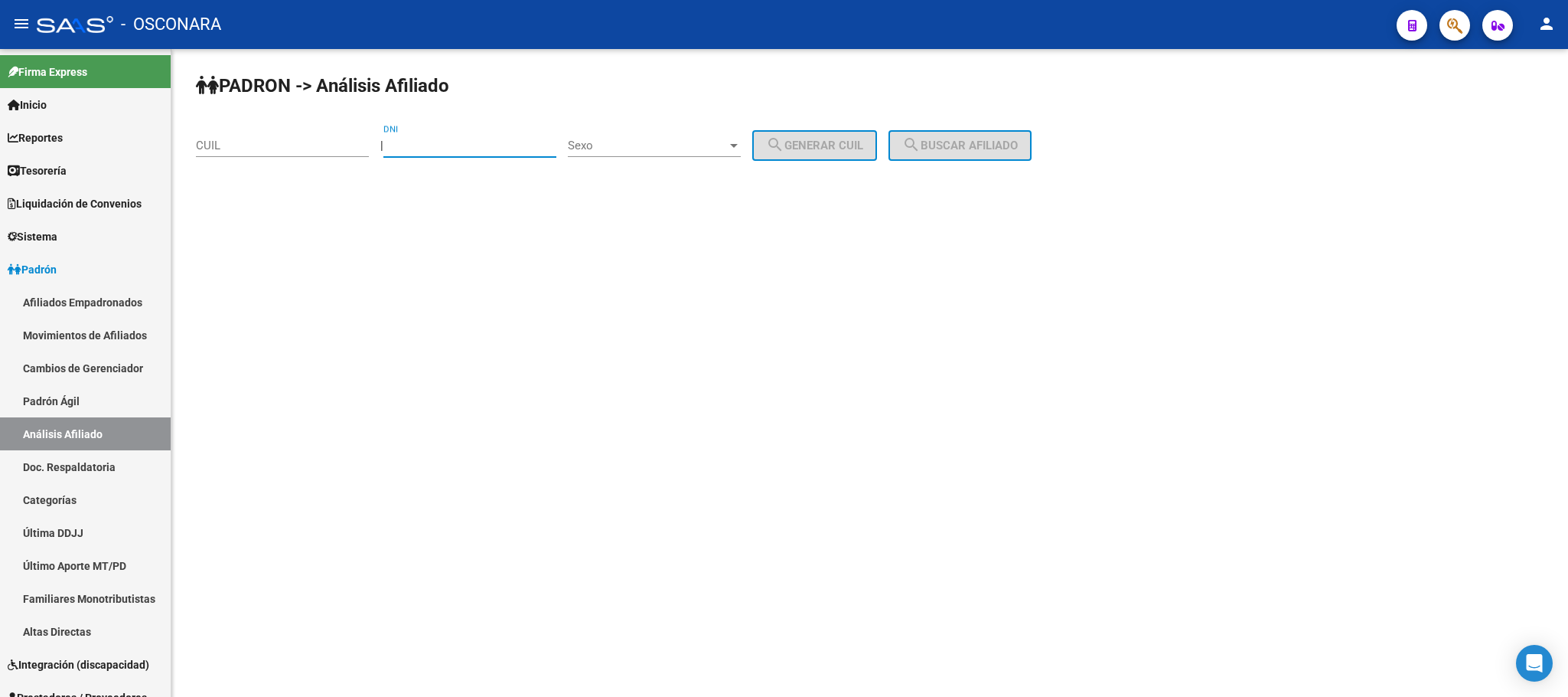
click at [487, 141] on input "DNI" at bounding box center [470, 146] width 172 height 14
type input "54493005"
click at [657, 148] on span "Sexo" at bounding box center [647, 146] width 160 height 14
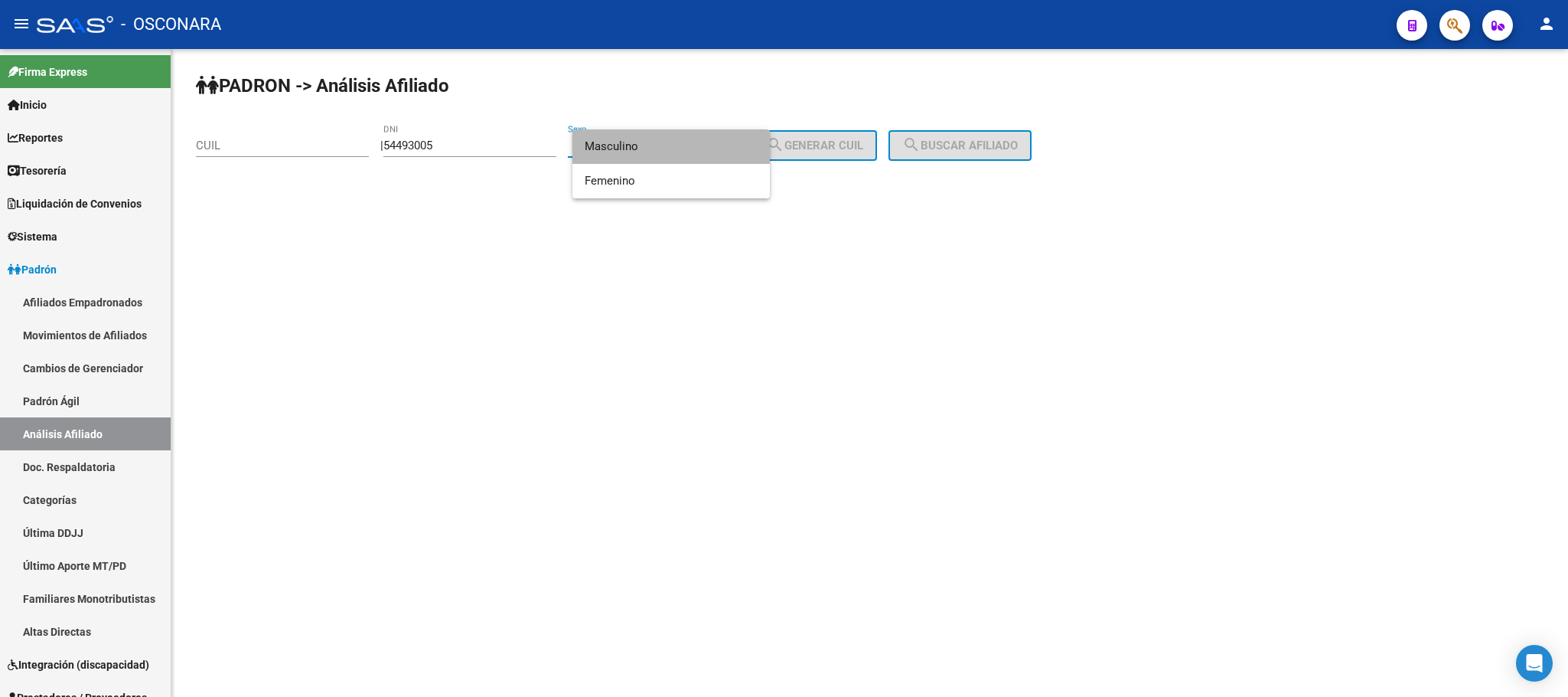
drag, startPoint x: 657, startPoint y: 148, endPoint x: 824, endPoint y: 112, distance: 170.8
click at [657, 147] on span "Masculino" at bounding box center [671, 146] width 172 height 35
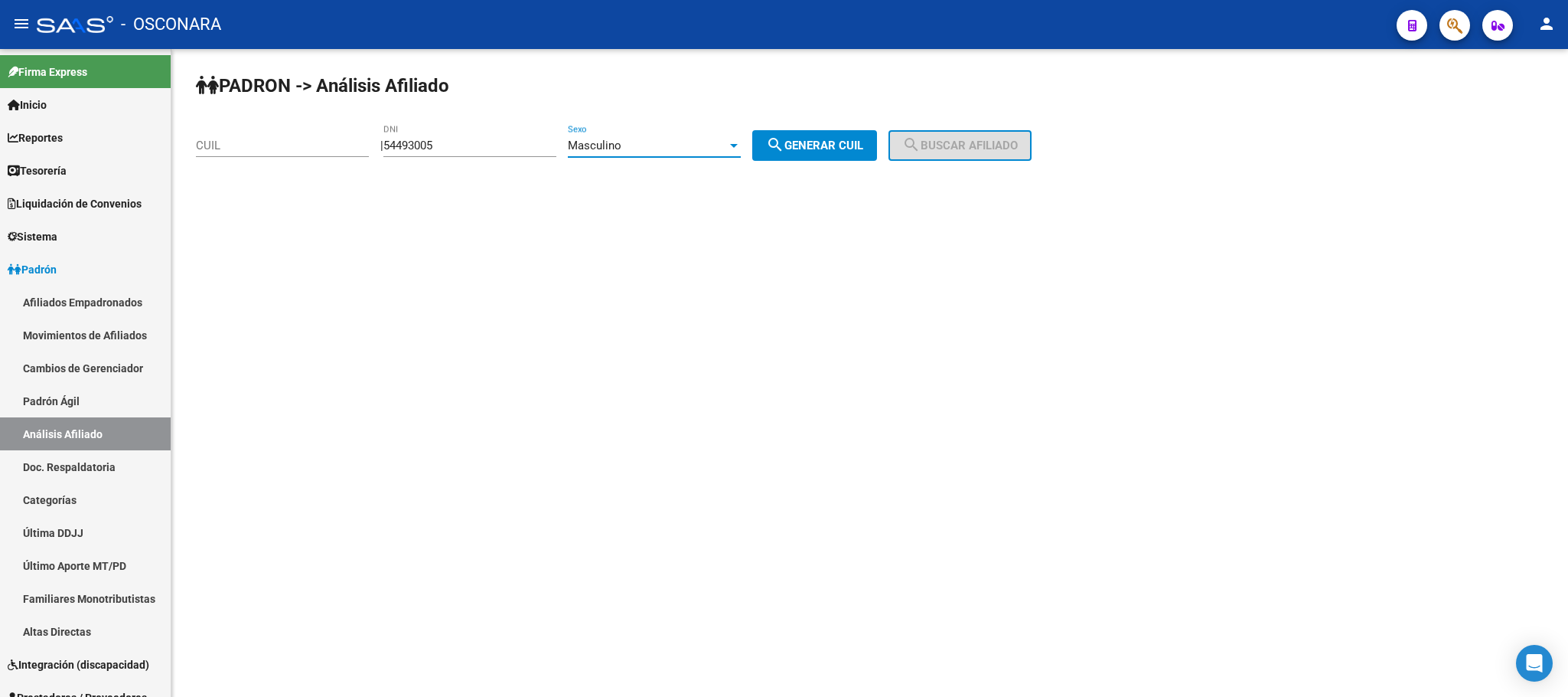
drag, startPoint x: 842, startPoint y: 136, endPoint x: 854, endPoint y: 140, distance: 12.6
click at [843, 138] on button "search Generar CUIL" at bounding box center [815, 145] width 125 height 31
type input "20-54493005-3"
click at [973, 146] on span "search Buscar afiliado" at bounding box center [959, 146] width 116 height 14
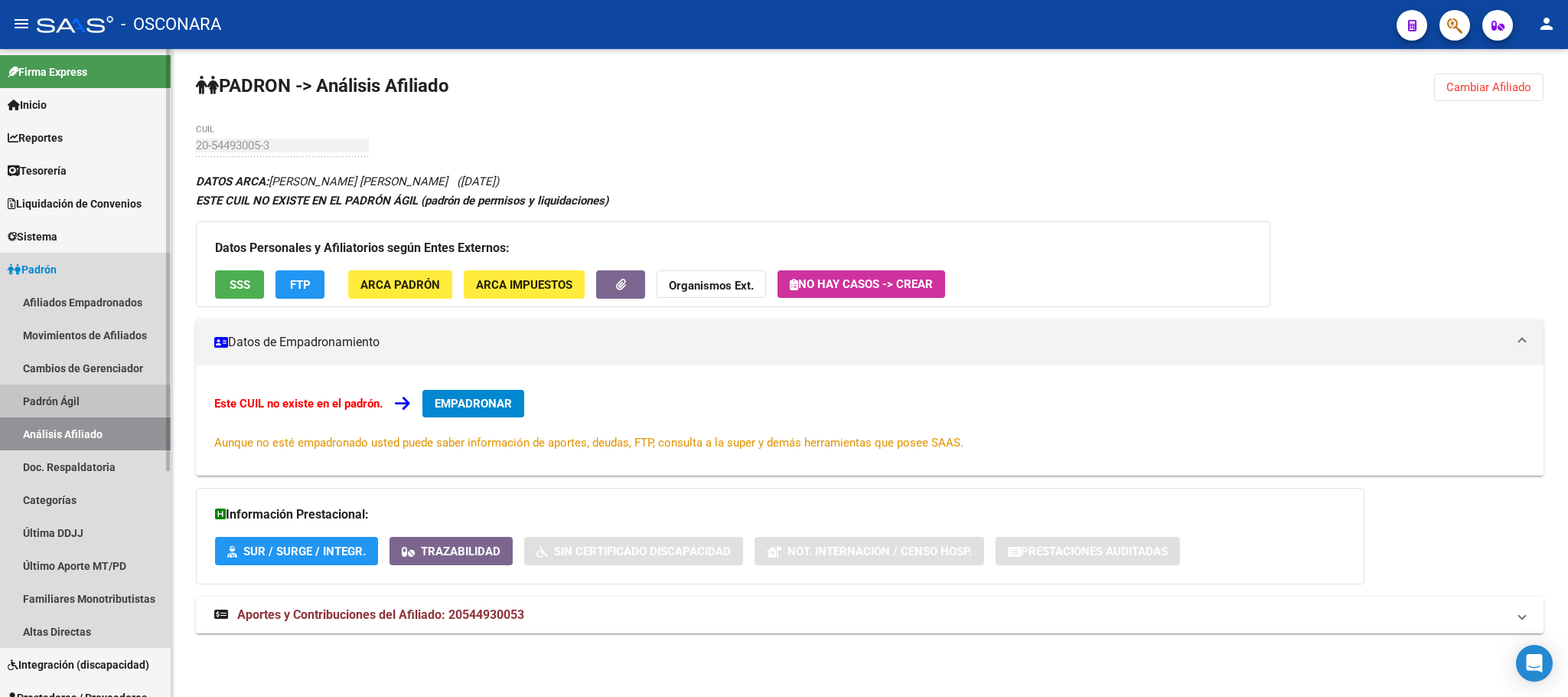
click at [76, 401] on link "Padrón Ágil" at bounding box center [85, 401] width 170 height 33
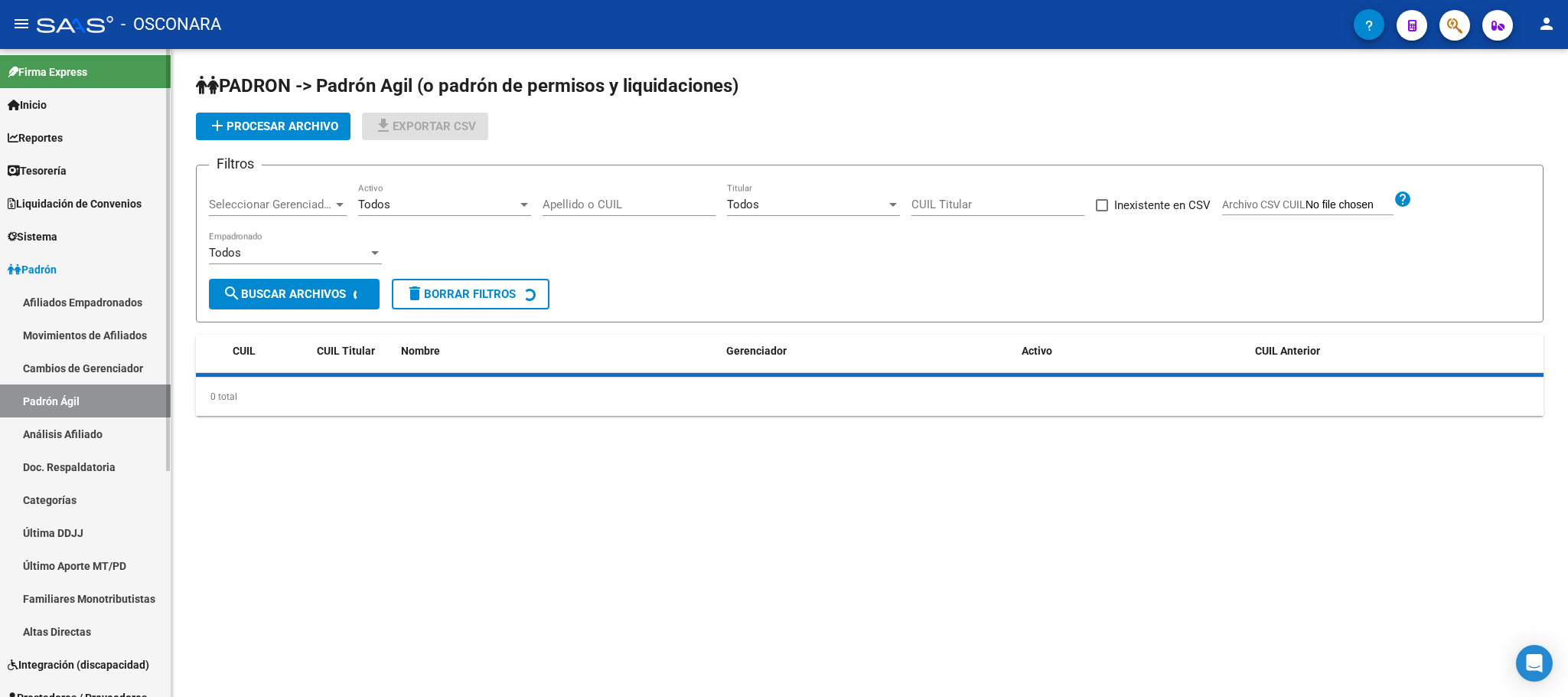
click at [79, 432] on link "Análisis Afiliado" at bounding box center [85, 433] width 170 height 33
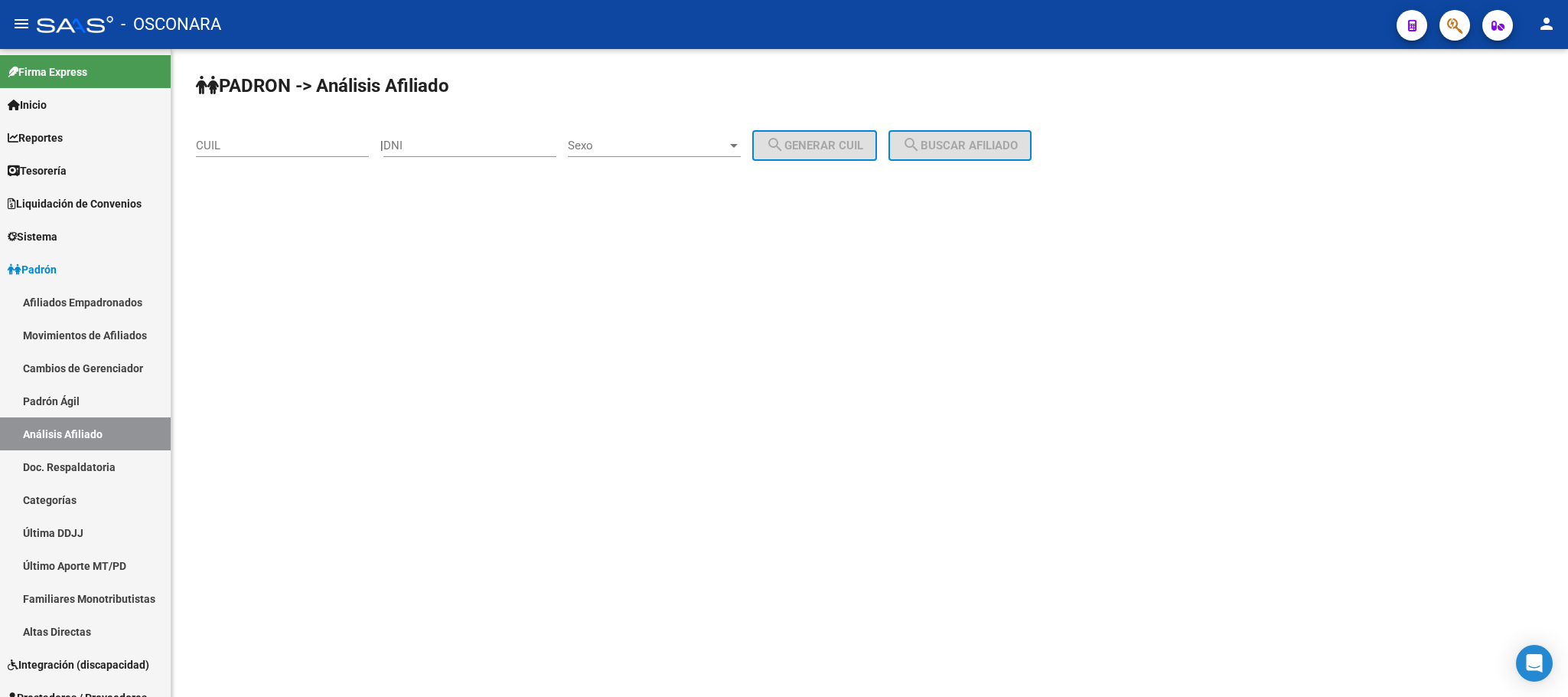
click at [434, 164] on div "DNI" at bounding box center [470, 148] width 172 height 48
click at [473, 133] on div "DNI" at bounding box center [470, 140] width 172 height 33
paste input "54493005"
type input "54493005"
click at [687, 143] on span "Sexo" at bounding box center [647, 146] width 160 height 14
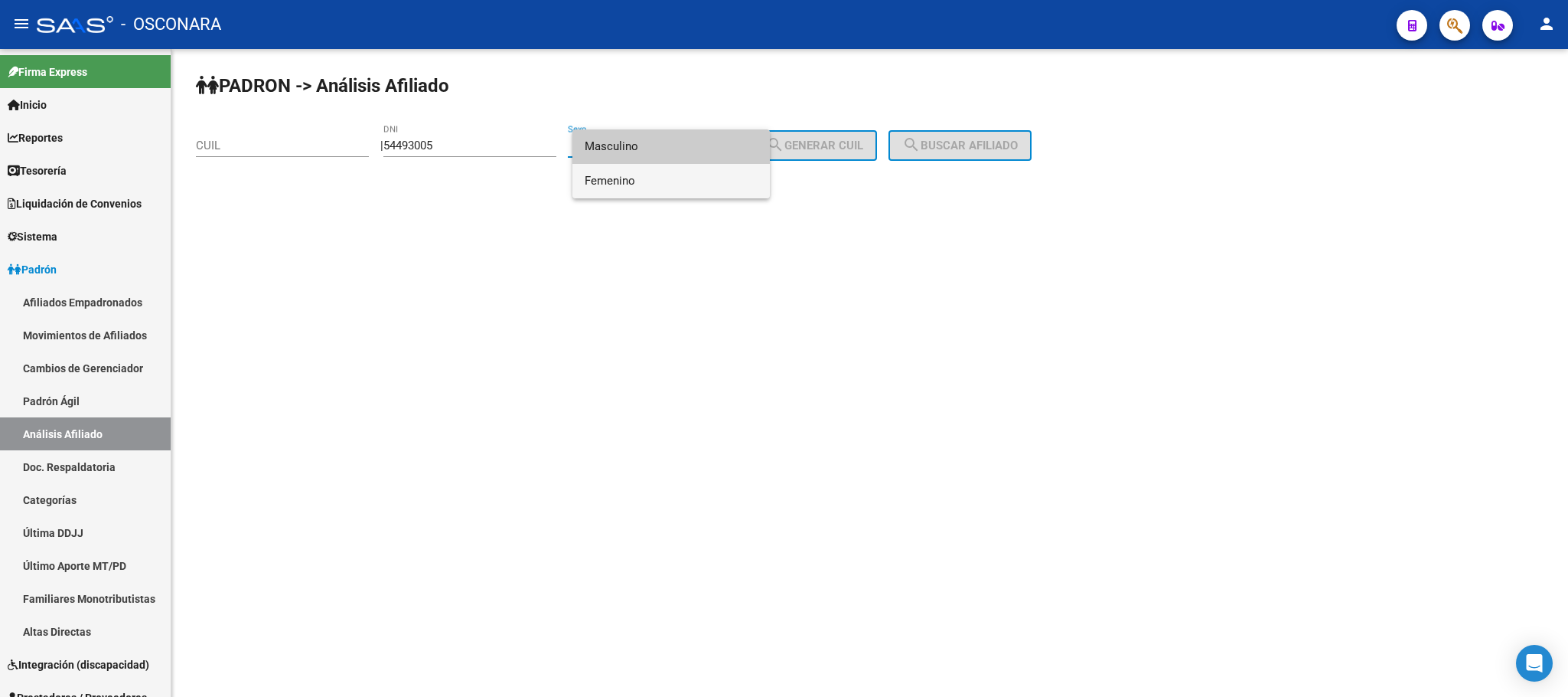
click at [689, 179] on span "Femenino" at bounding box center [671, 180] width 172 height 35
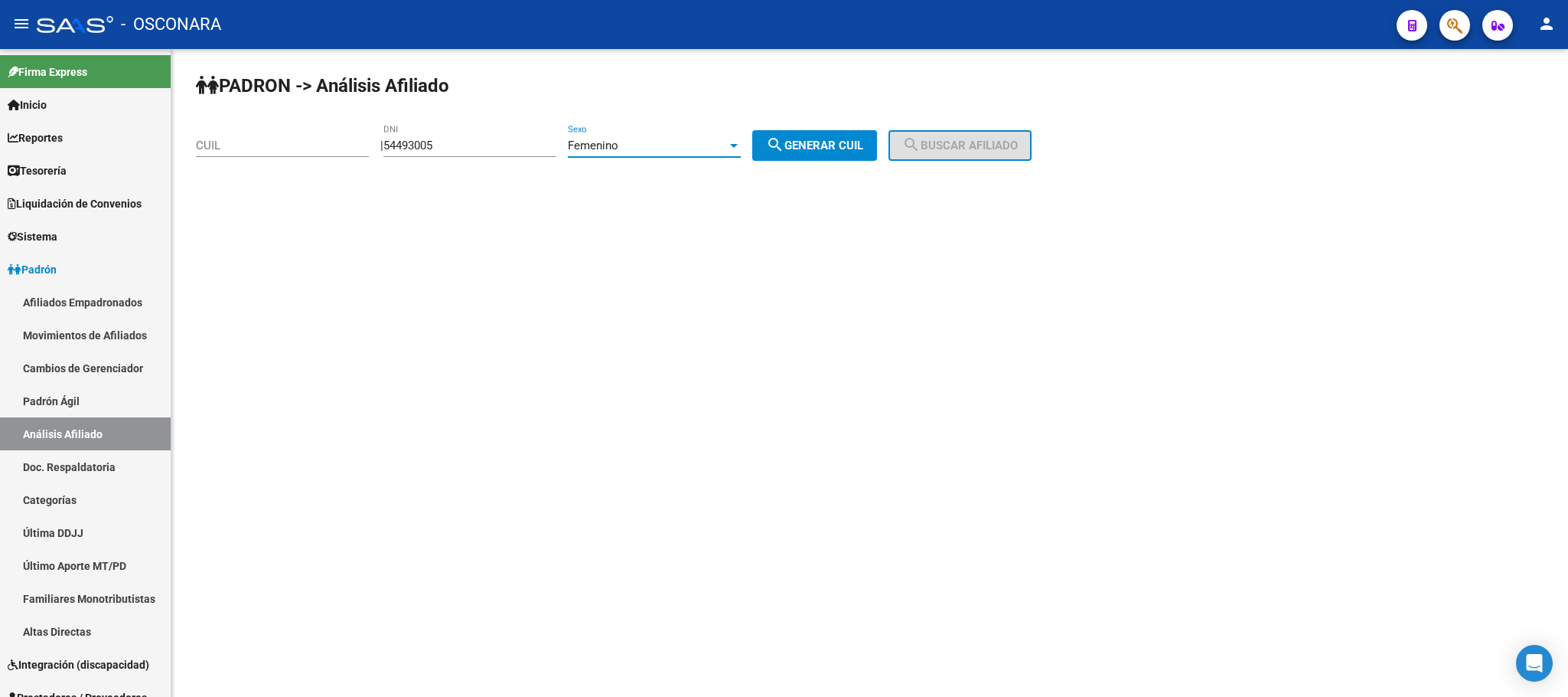
click at [816, 143] on span "search Generar CUIL" at bounding box center [815, 146] width 97 height 14
type input "27-54493005-8"
click at [1018, 148] on span "search Buscar afiliado" at bounding box center [959, 146] width 116 height 14
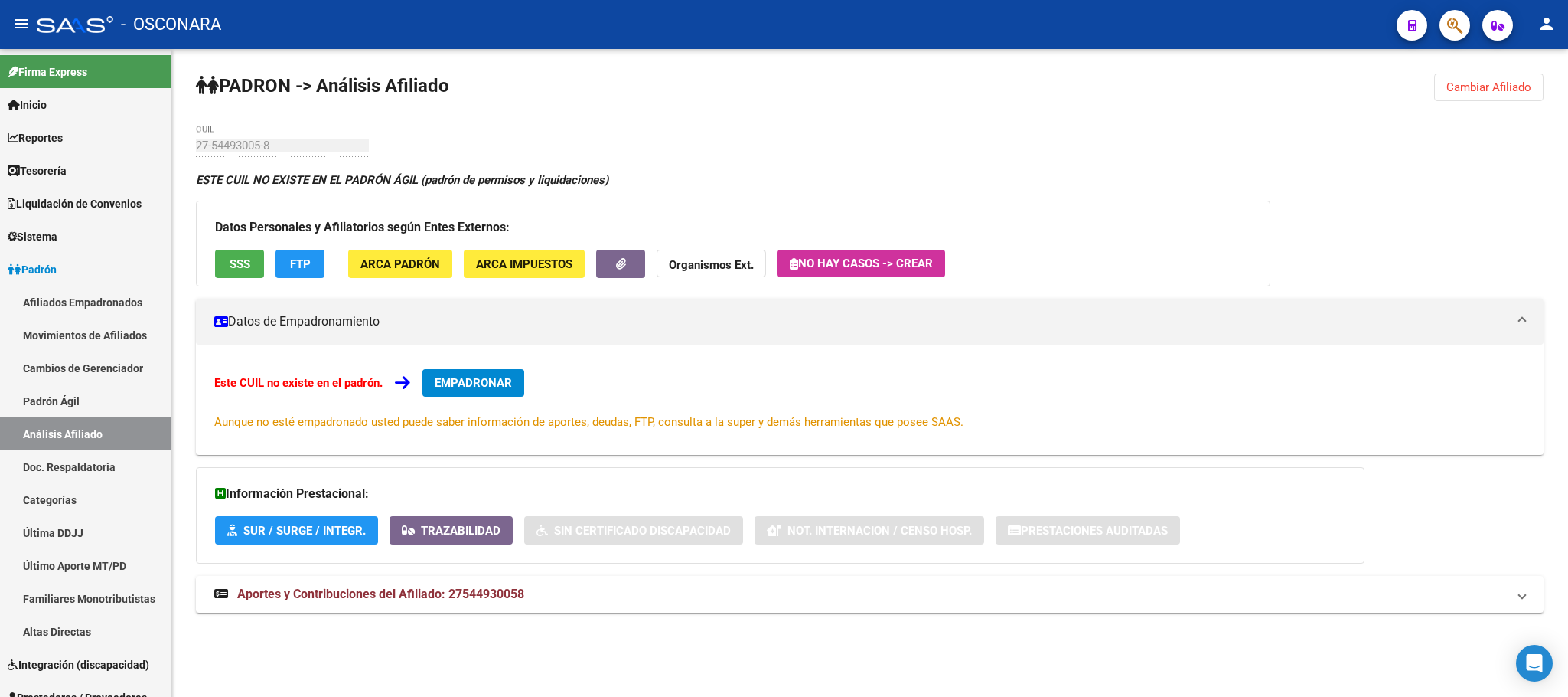
click at [244, 276] on button "SSS" at bounding box center [239, 264] width 49 height 29
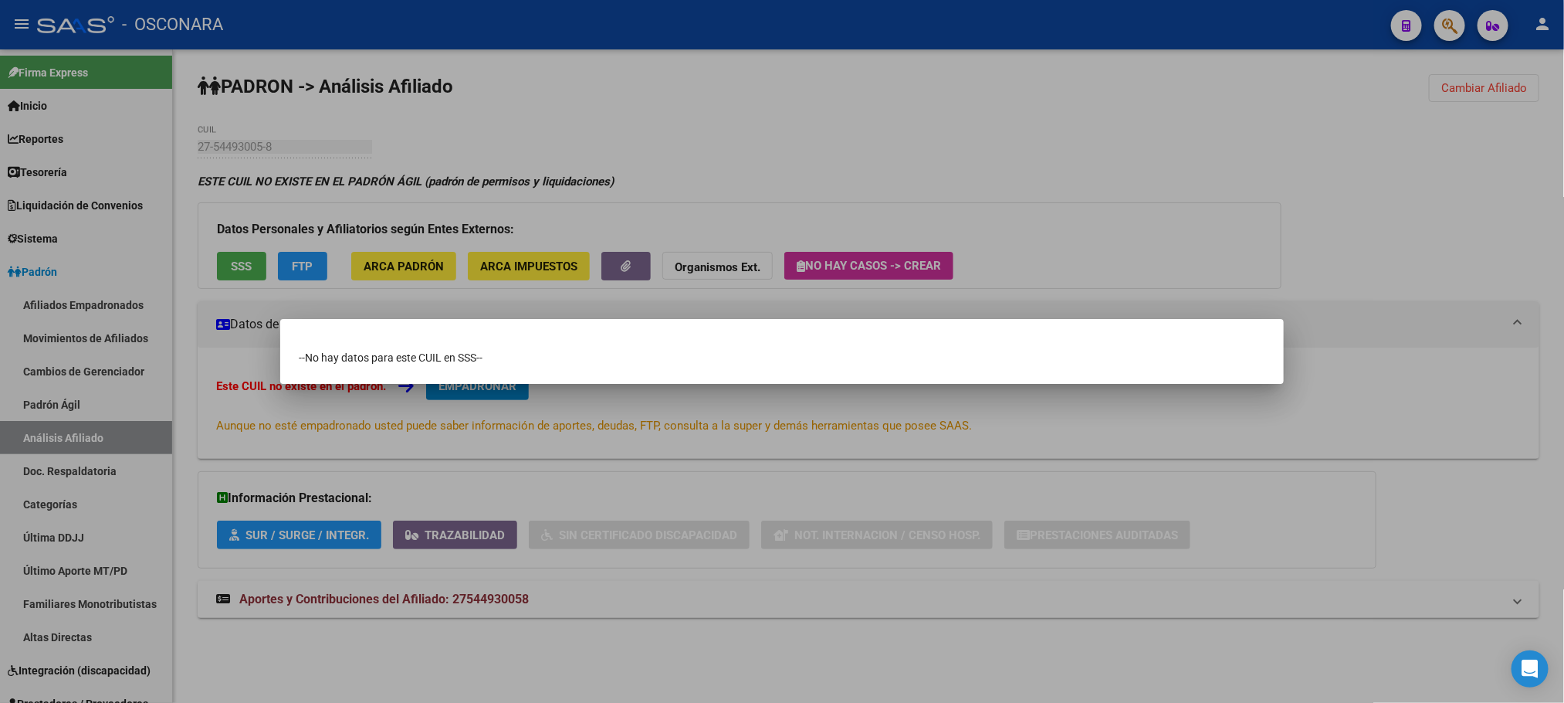
click at [477, 124] on div at bounding box center [782, 351] width 1564 height 703
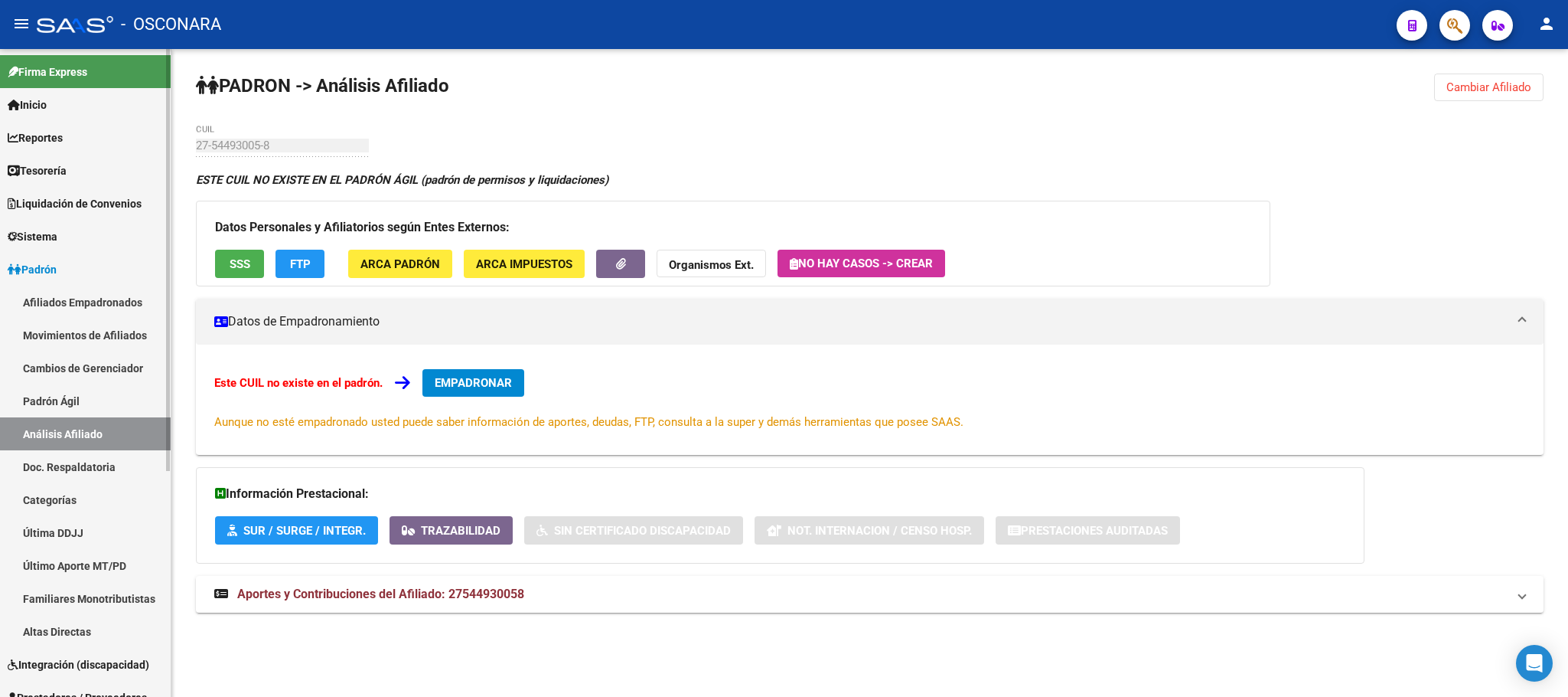
click at [117, 398] on link "Padrón Ágil" at bounding box center [85, 401] width 170 height 33
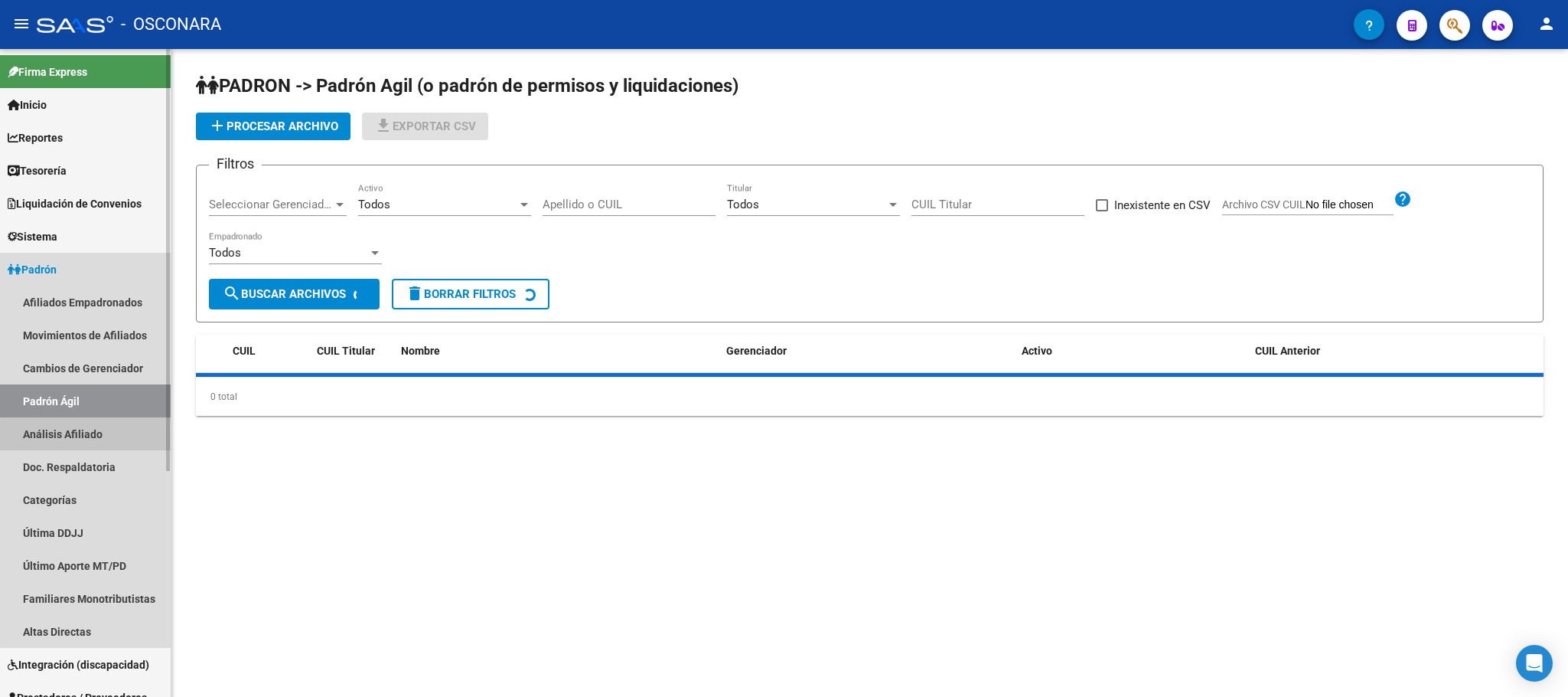
click at [103, 436] on link "Análisis Afiliado" at bounding box center [85, 433] width 170 height 33
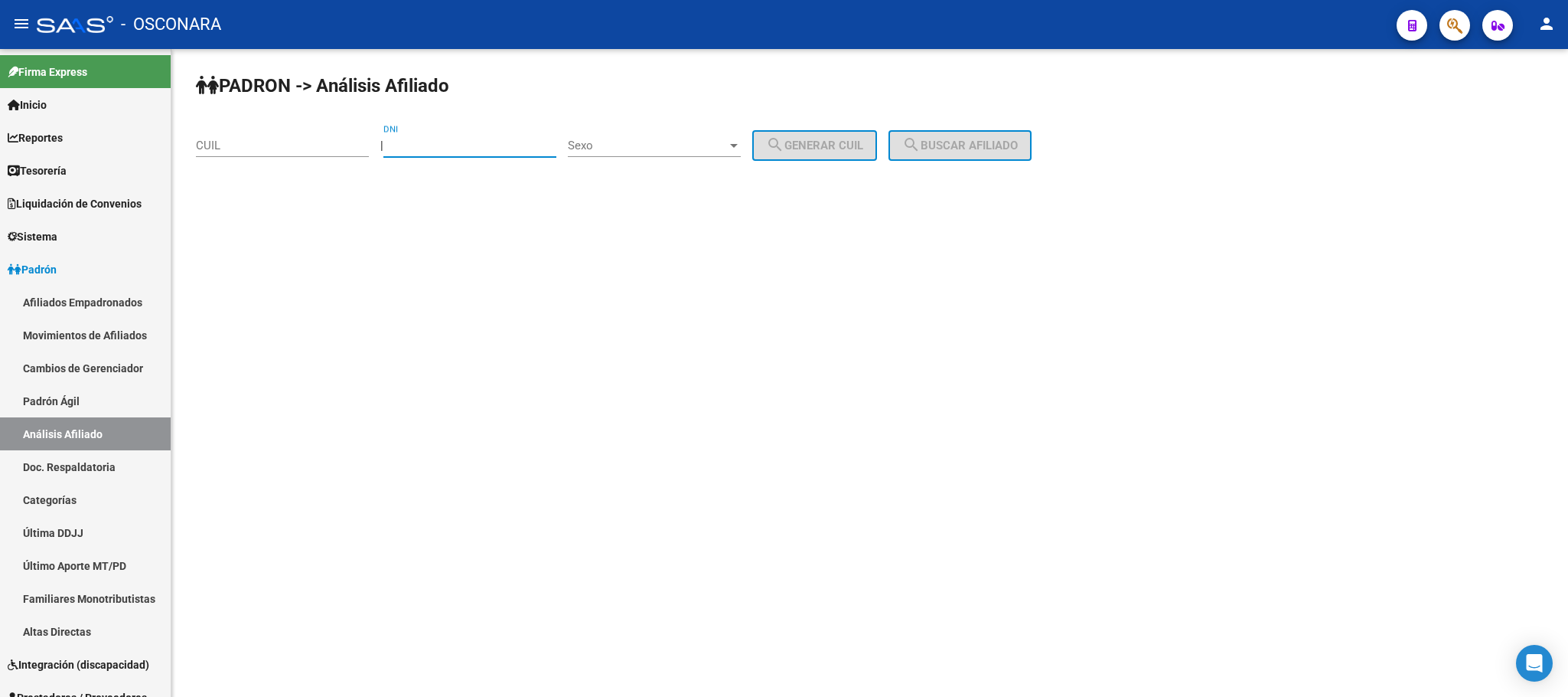
click at [487, 143] on input "DNI" at bounding box center [470, 146] width 172 height 14
drag, startPoint x: 515, startPoint y: 134, endPoint x: 487, endPoint y: 136, distance: 28.1
click at [497, 134] on div "54 DNI" at bounding box center [470, 140] width 172 height 33
drag, startPoint x: 487, startPoint y: 145, endPoint x: 354, endPoint y: 134, distance: 133.5
click at [354, 139] on app-analisis-afiliado "PADRON -> Análisis Afiliado CUIL | 54 DNI Sexo Sexo search Generar CUIL search …" at bounding box center [619, 146] width 847 height 14
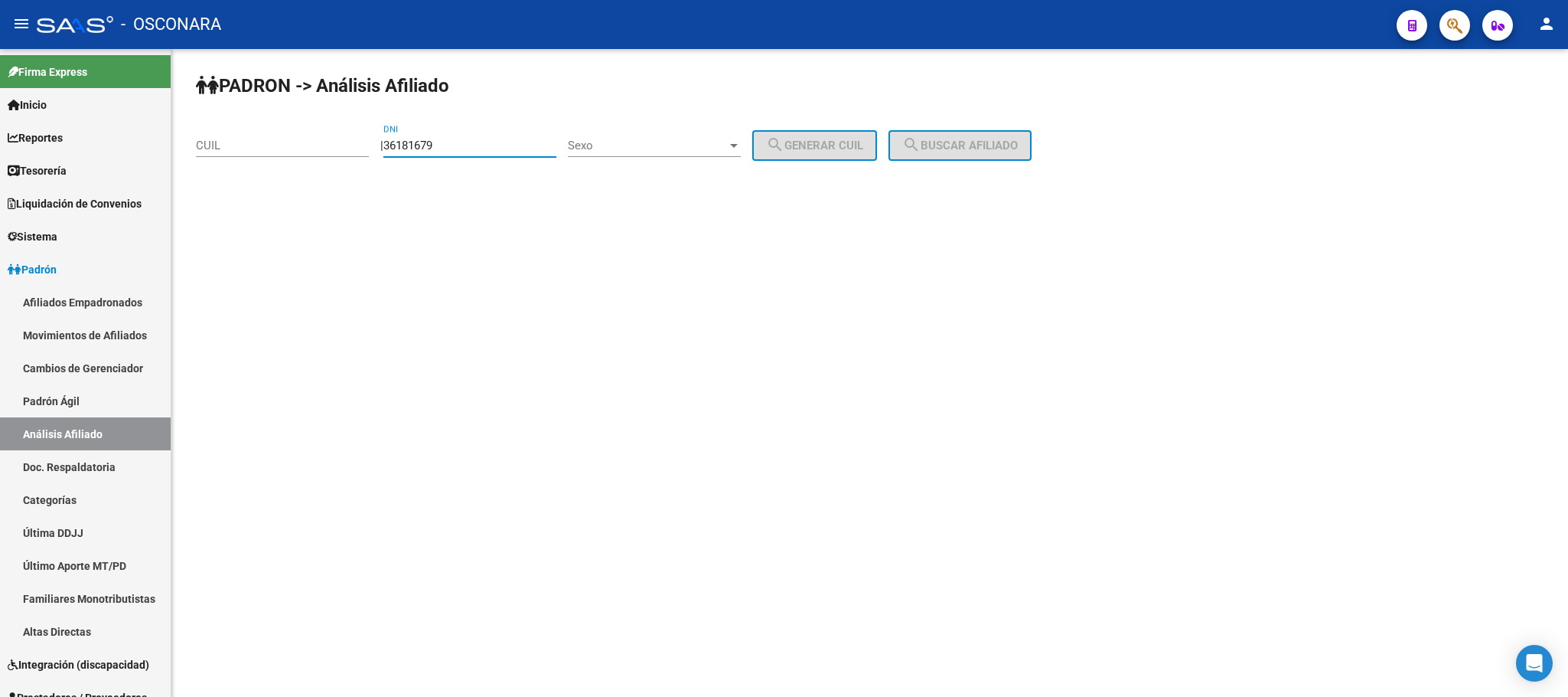
type input "36181679"
click at [740, 143] on div at bounding box center [733, 146] width 14 height 12
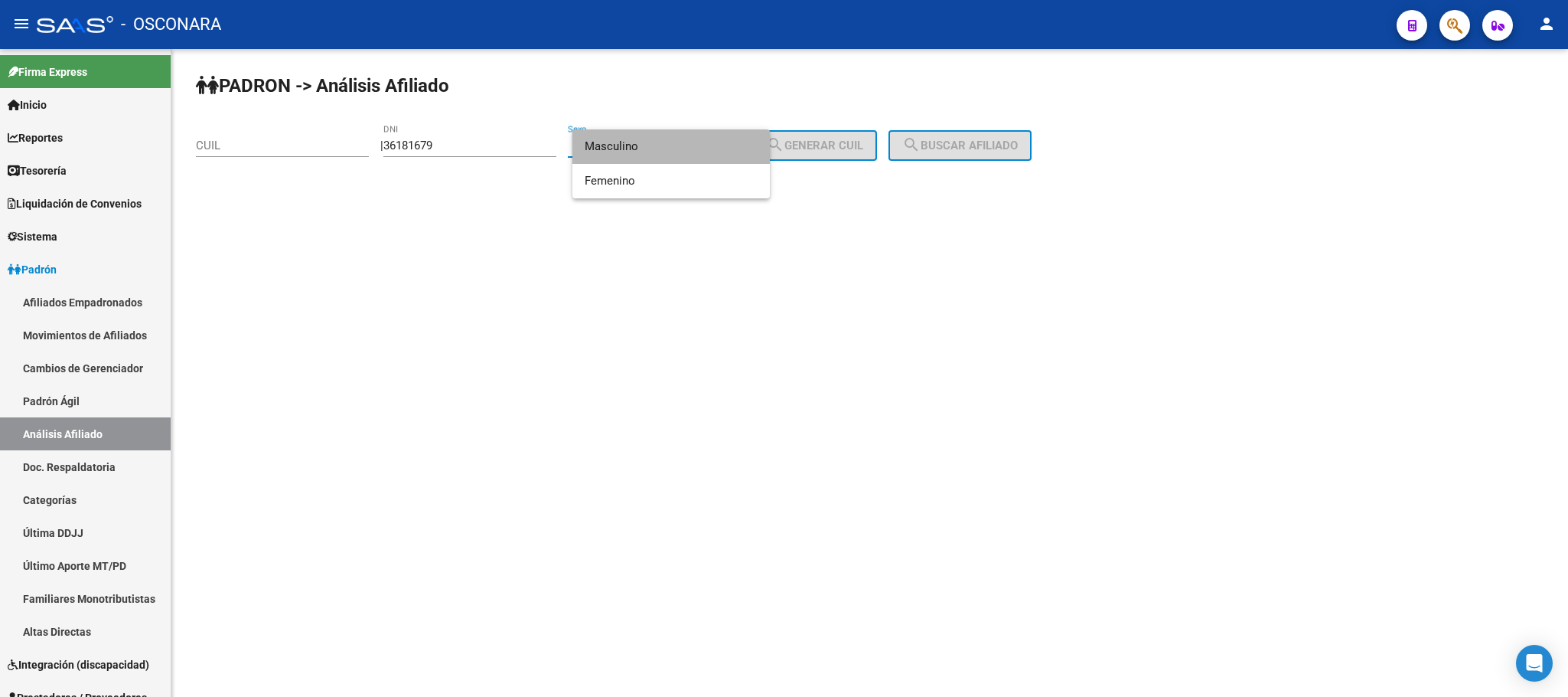
click at [627, 143] on span "Masculino" at bounding box center [671, 146] width 172 height 35
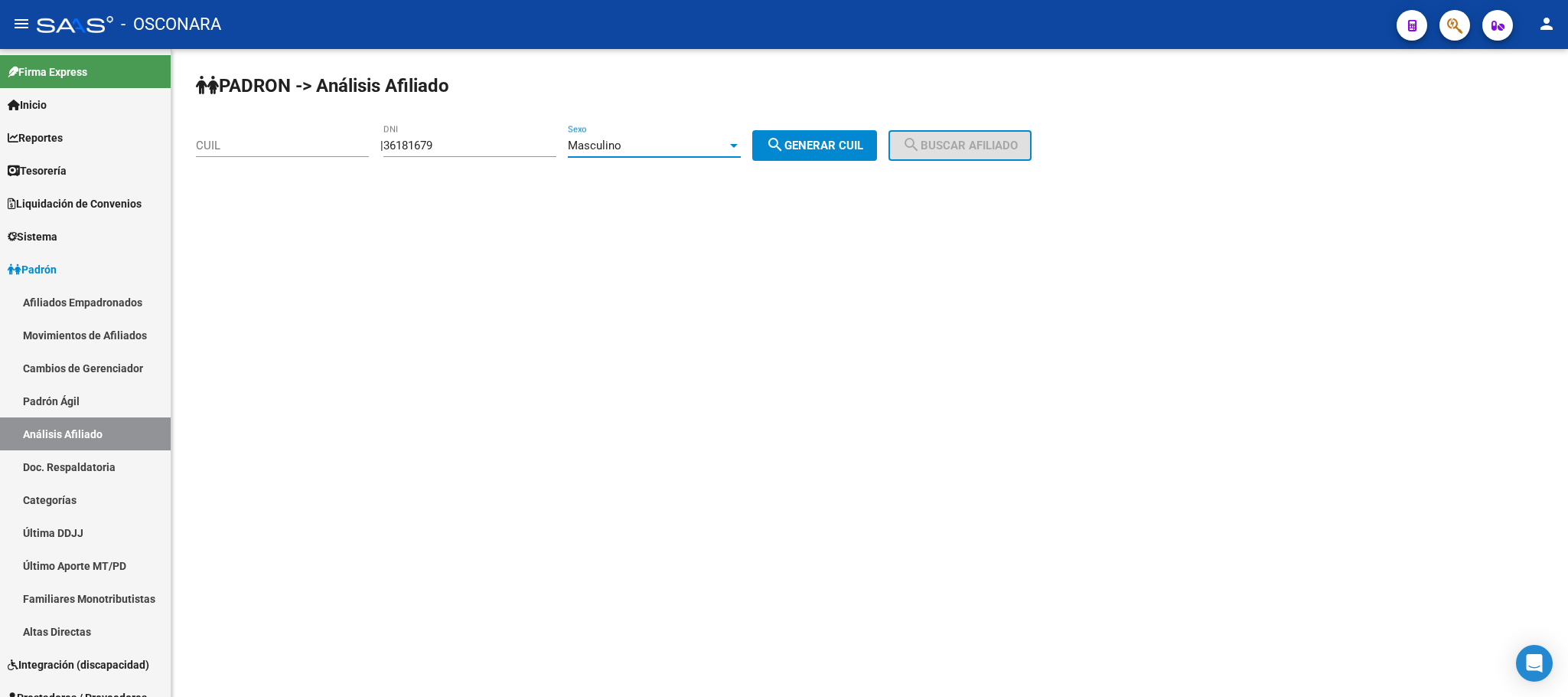
click at [854, 146] on span "search Generar CUIL" at bounding box center [815, 146] width 97 height 14
type input "20-36181679-0"
click at [961, 154] on button "search Buscar afiliado" at bounding box center [959, 145] width 143 height 31
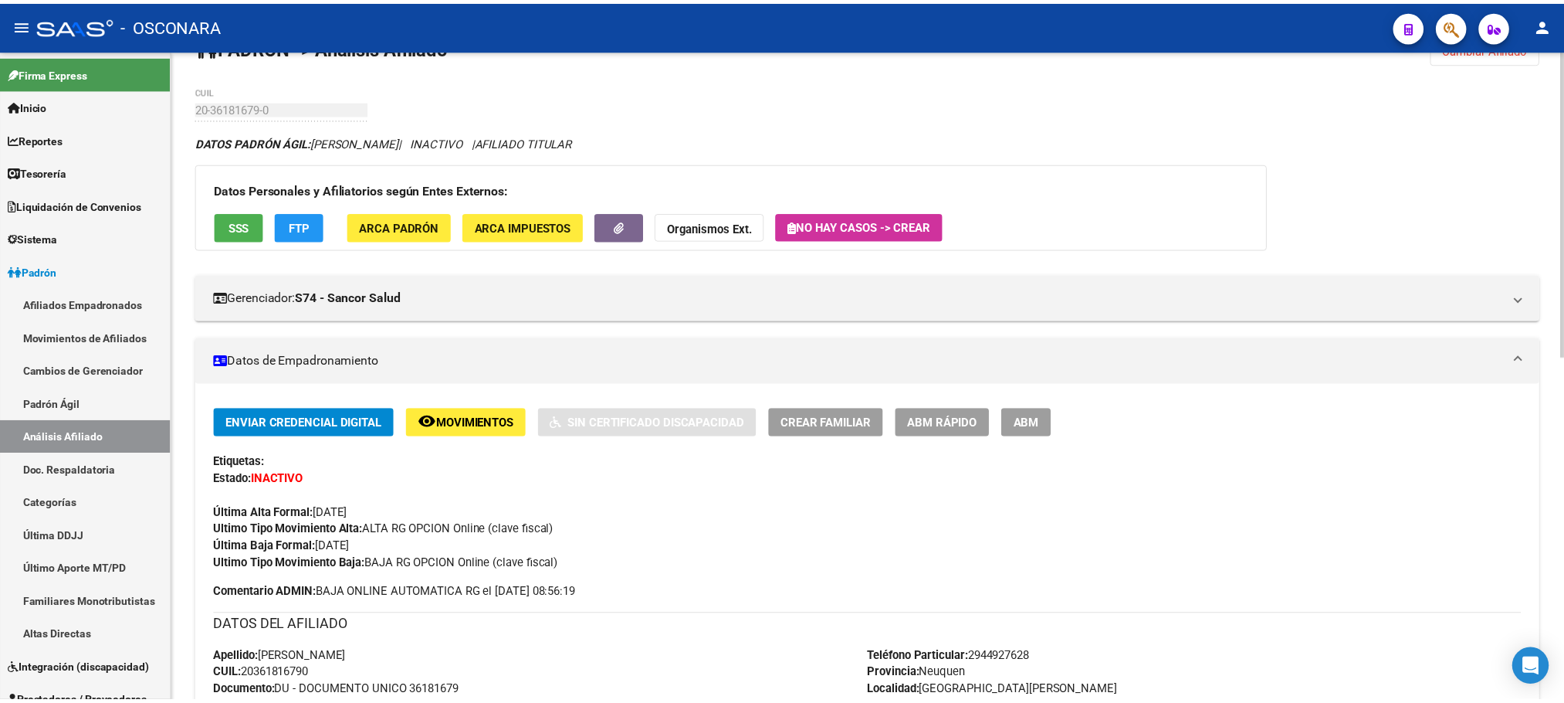
scroll to position [38, 0]
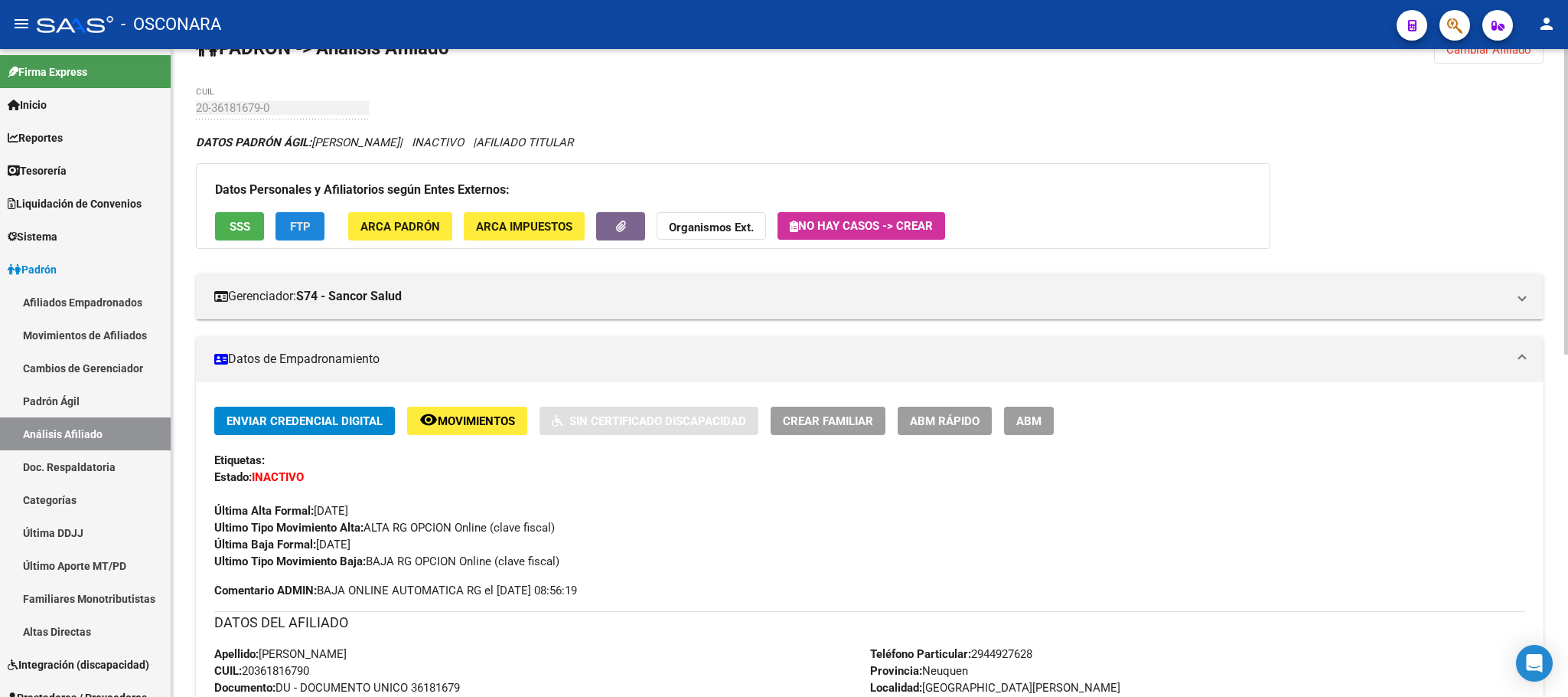
click at [301, 220] on span "FTP" at bounding box center [300, 227] width 21 height 14
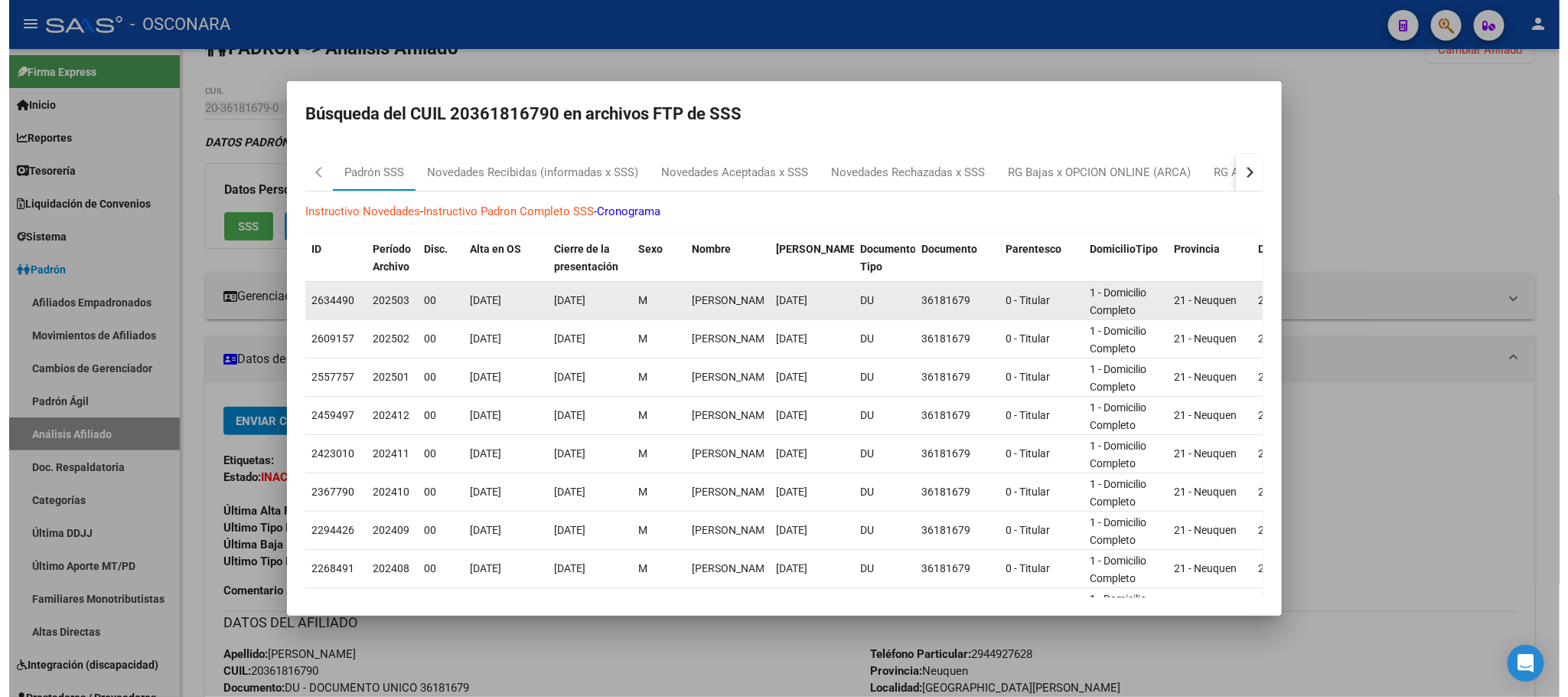
scroll to position [0, 0]
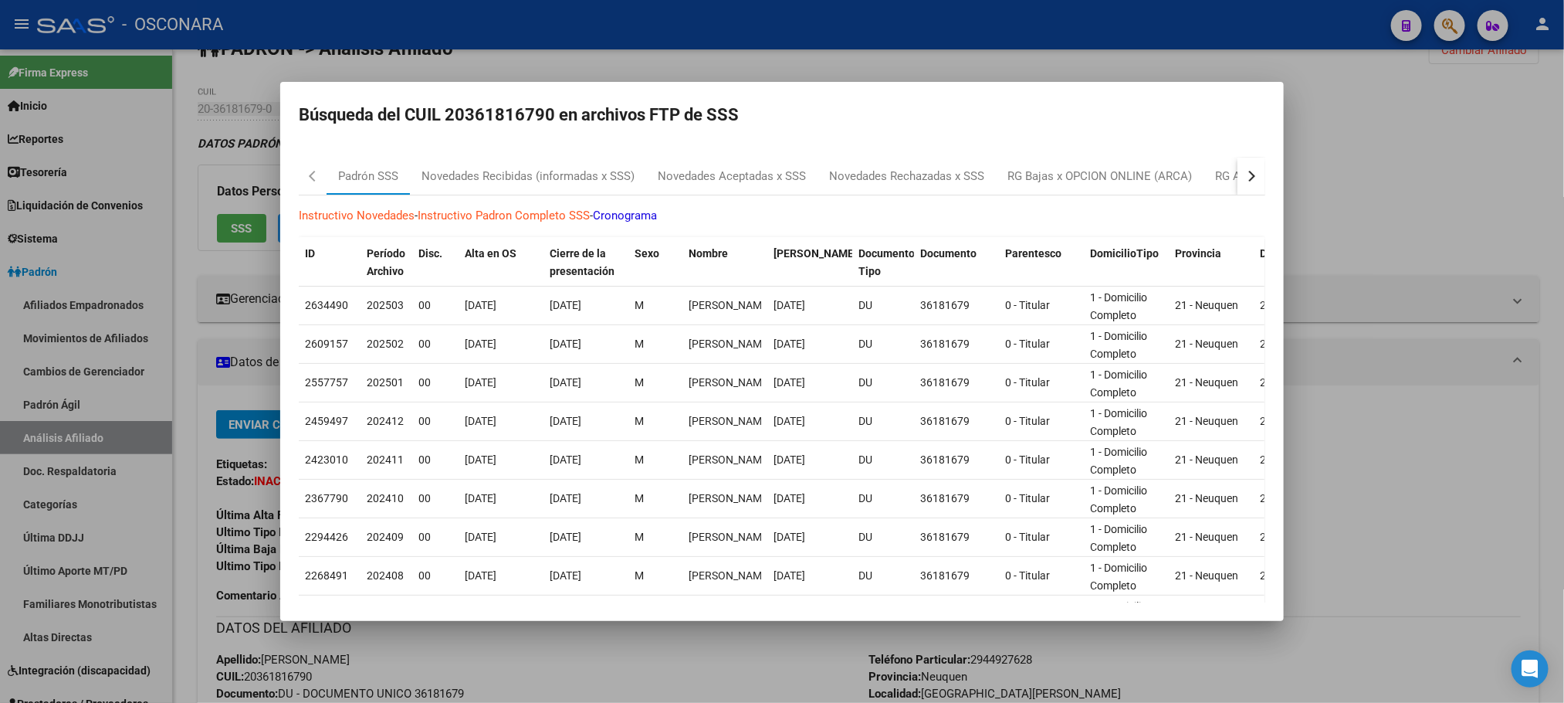
click at [542, 649] on div at bounding box center [782, 351] width 1564 height 703
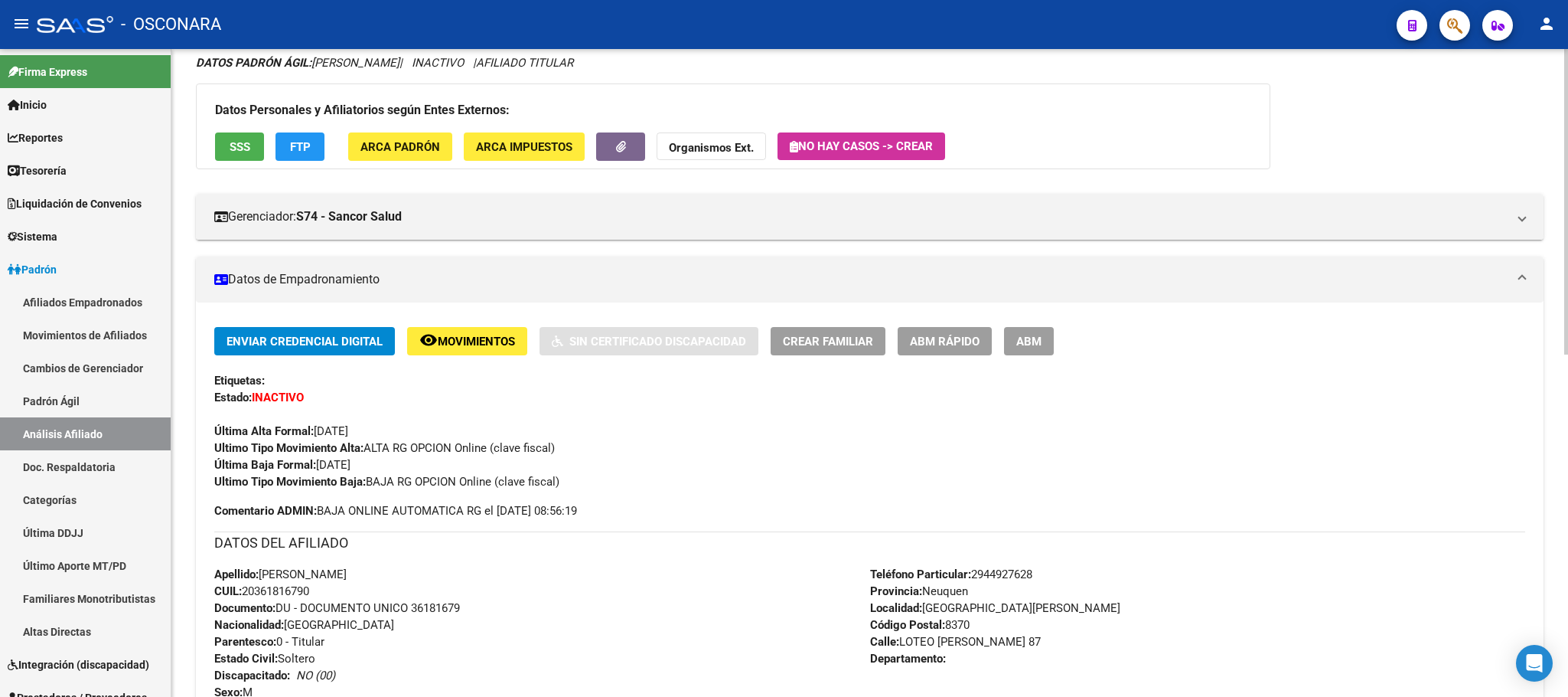
scroll to position [153, 0]
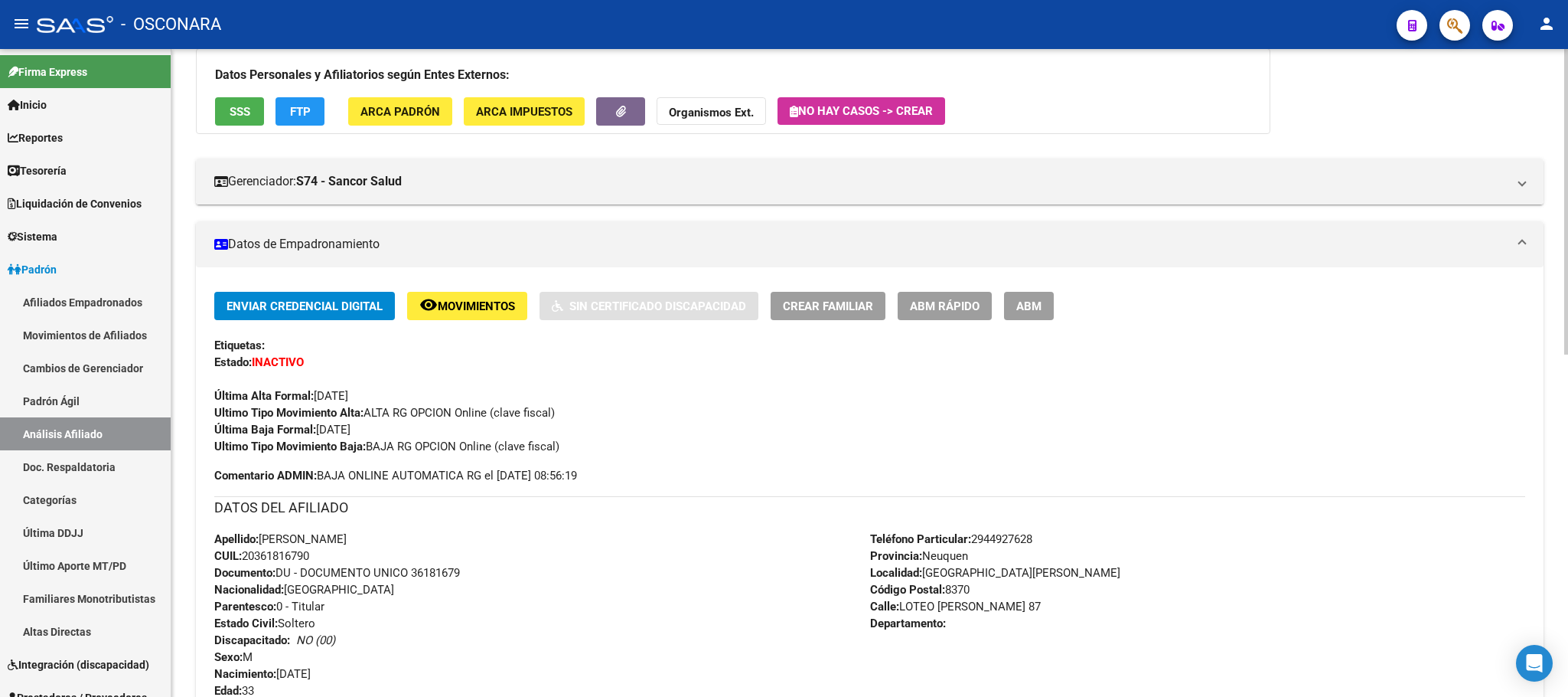
drag, startPoint x: 264, startPoint y: 535, endPoint x: 326, endPoint y: 556, distance: 65.5
click at [326, 556] on div "Apellido: [PERSON_NAME]: 20361816790 Documento: DU - DOCUMENTO UNICO 36181679 N…" at bounding box center [542, 615] width 656 height 169
copy div "[PERSON_NAME]: 20361816790"
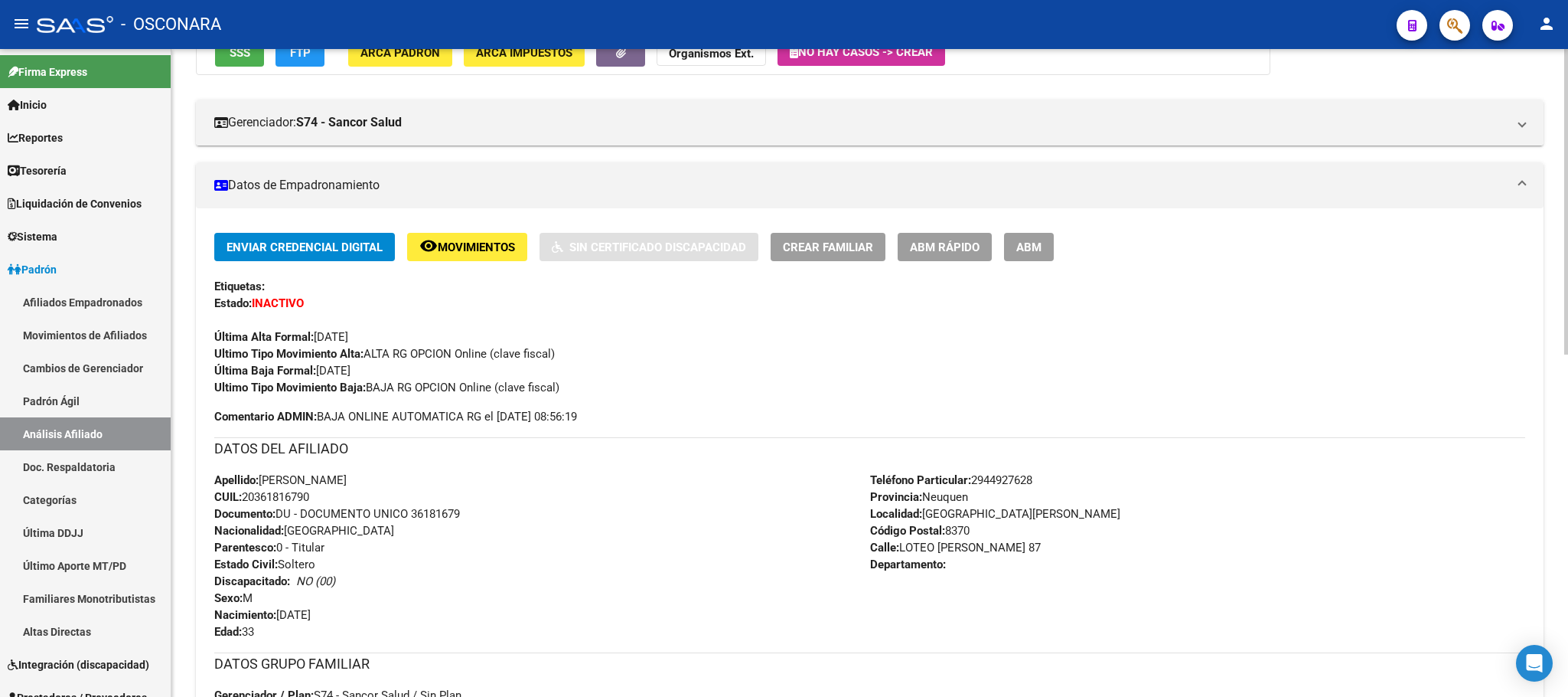
scroll to position [230, 0]
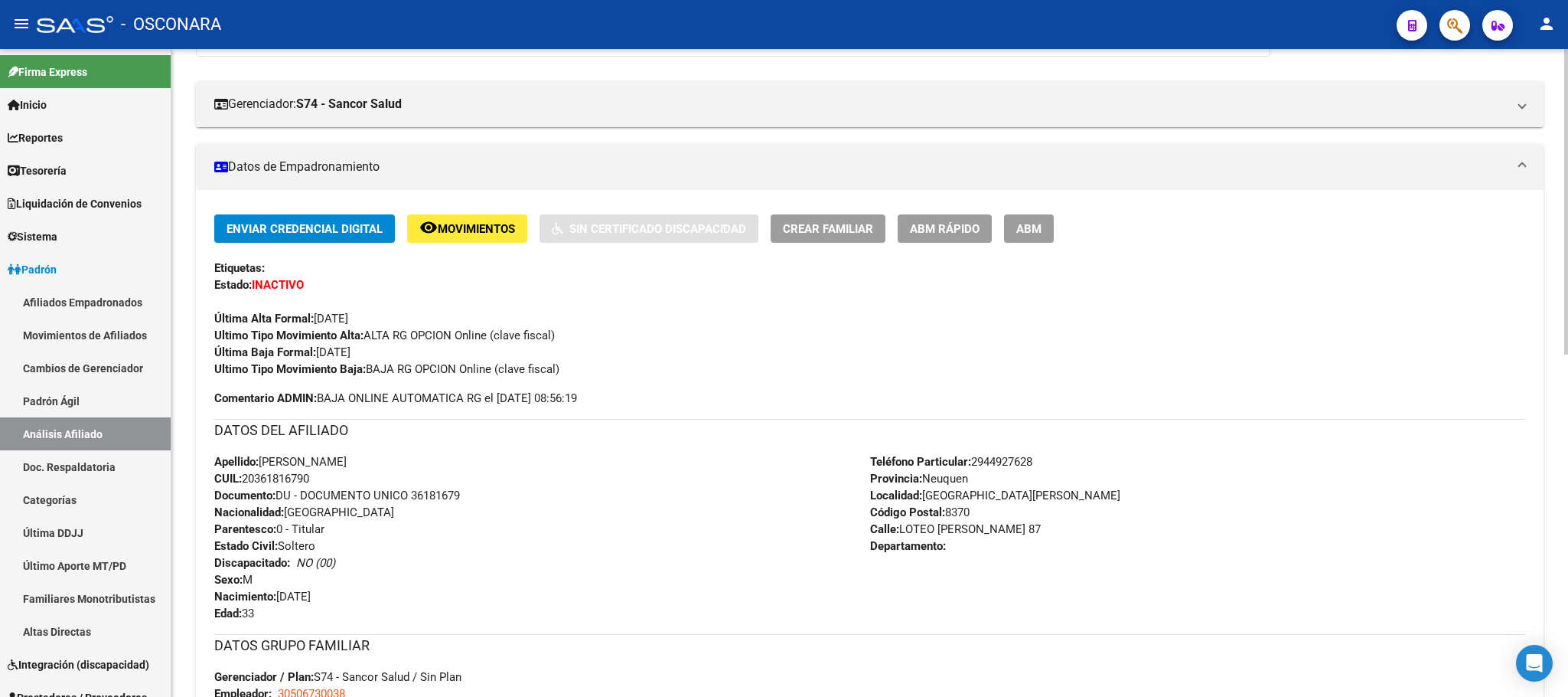
copy div "[PERSON_NAME]: 20361816790"
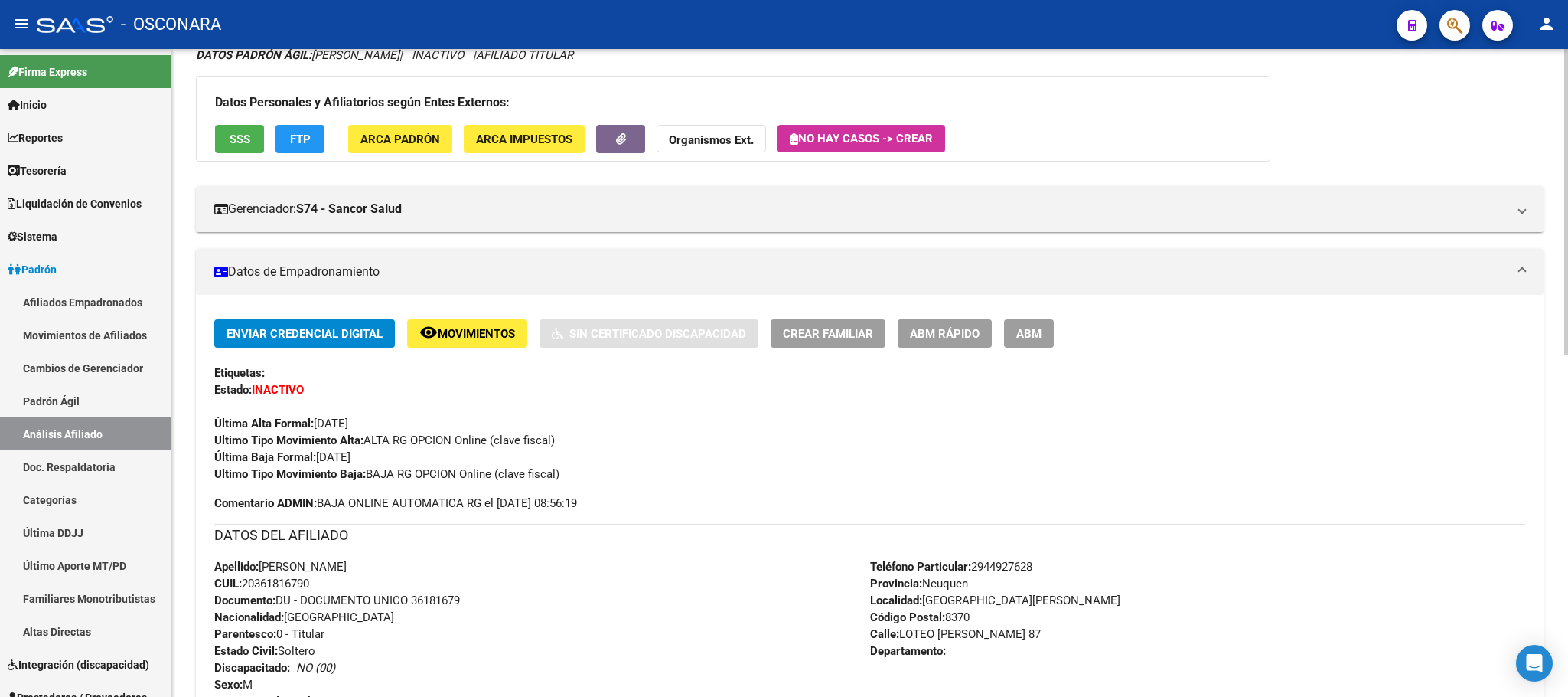
scroll to position [0, 0]
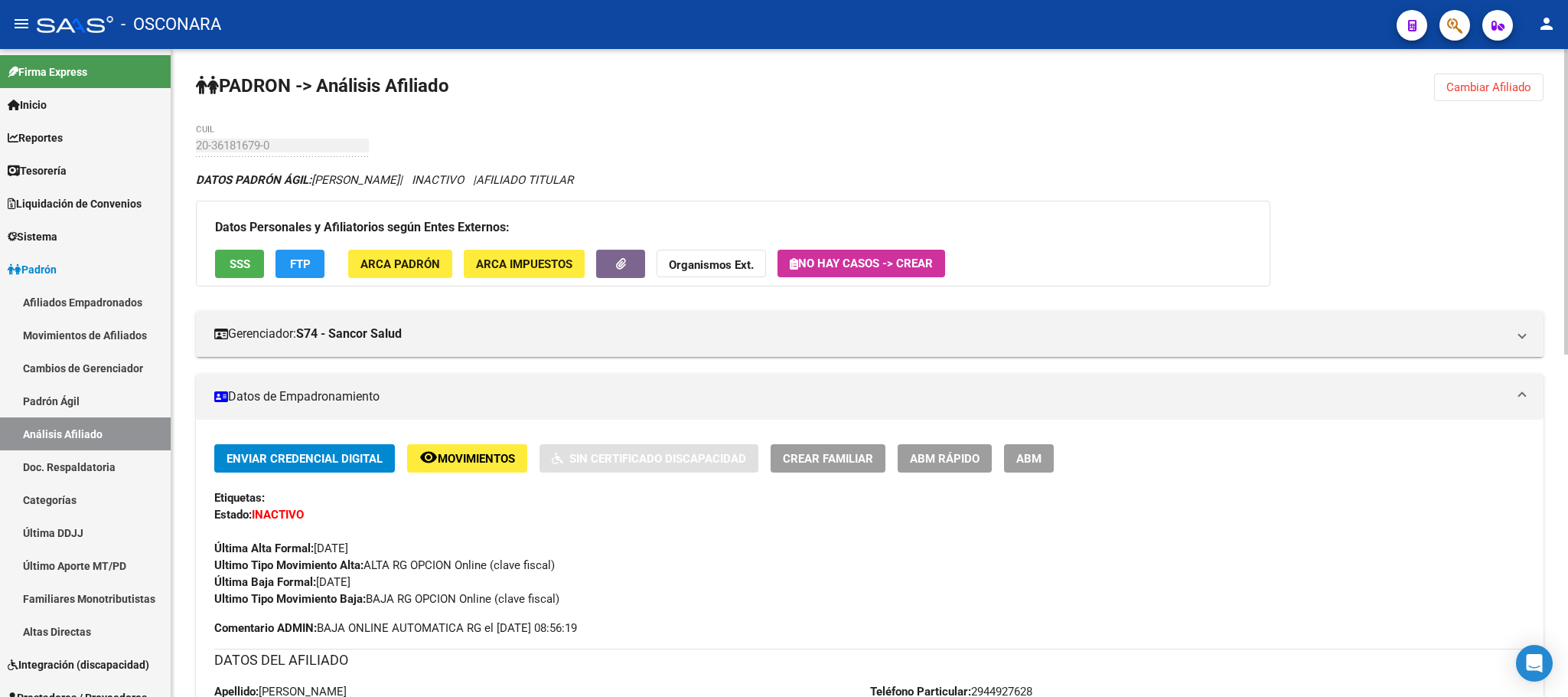
click at [244, 254] on button "SSS" at bounding box center [239, 264] width 49 height 29
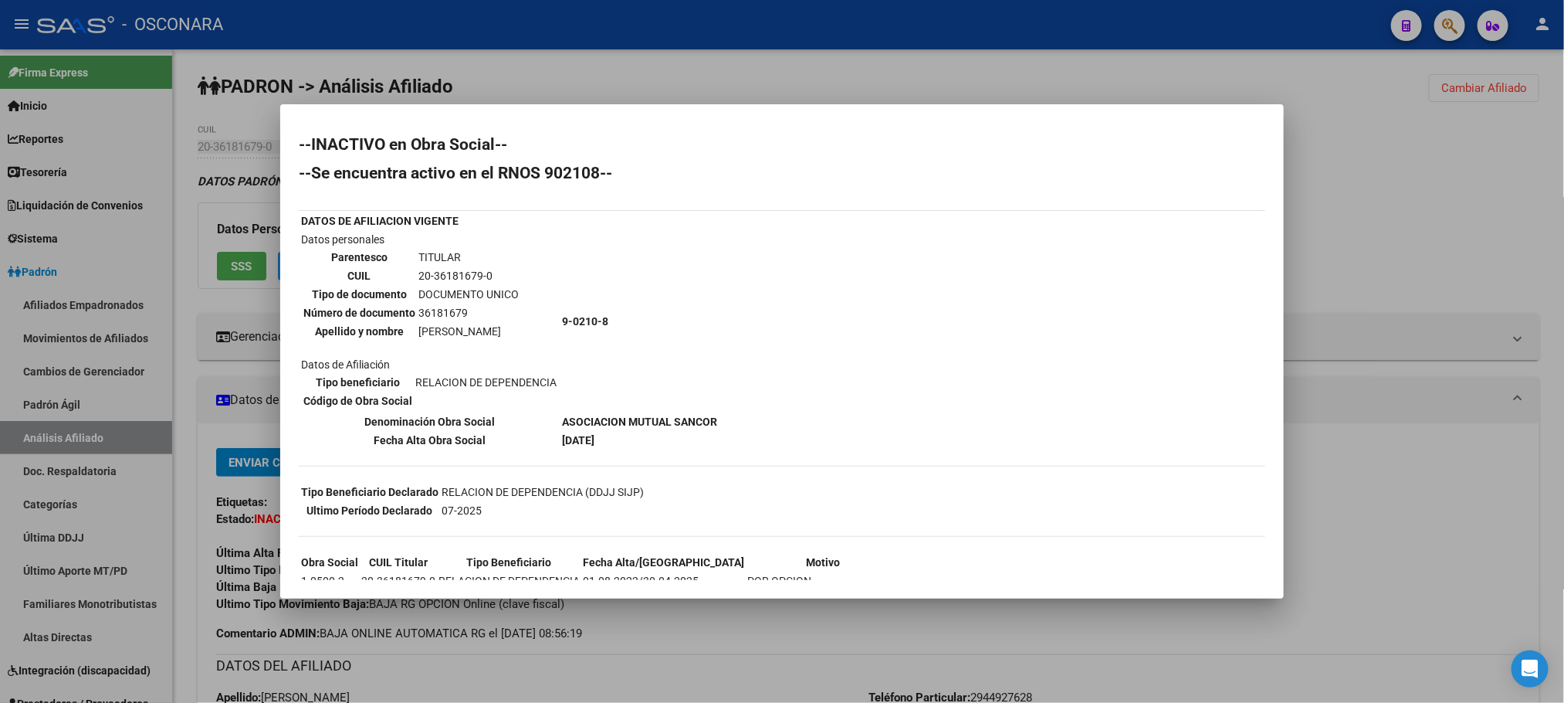
click at [792, 639] on div at bounding box center [782, 351] width 1564 height 703
